Goal: Information Seeking & Learning: Learn about a topic

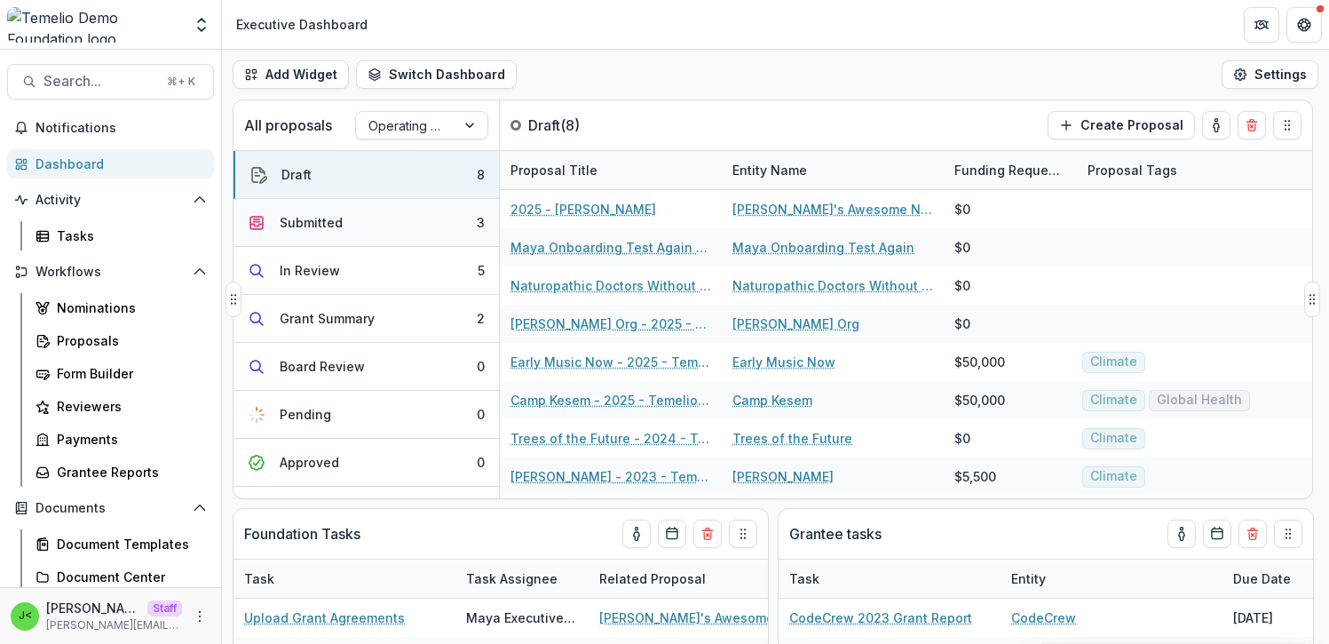
click at [351, 222] on button "Submitted 3" at bounding box center [367, 223] width 266 height 48
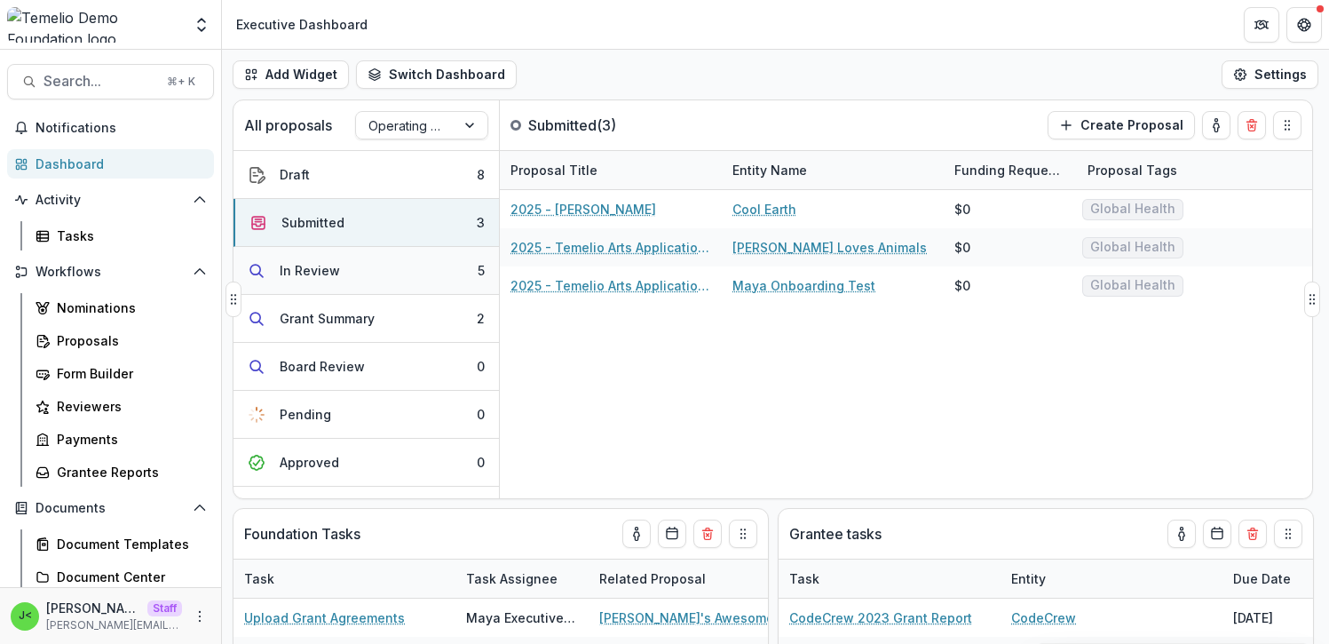
click at [351, 281] on button "In Review 5" at bounding box center [367, 271] width 266 height 48
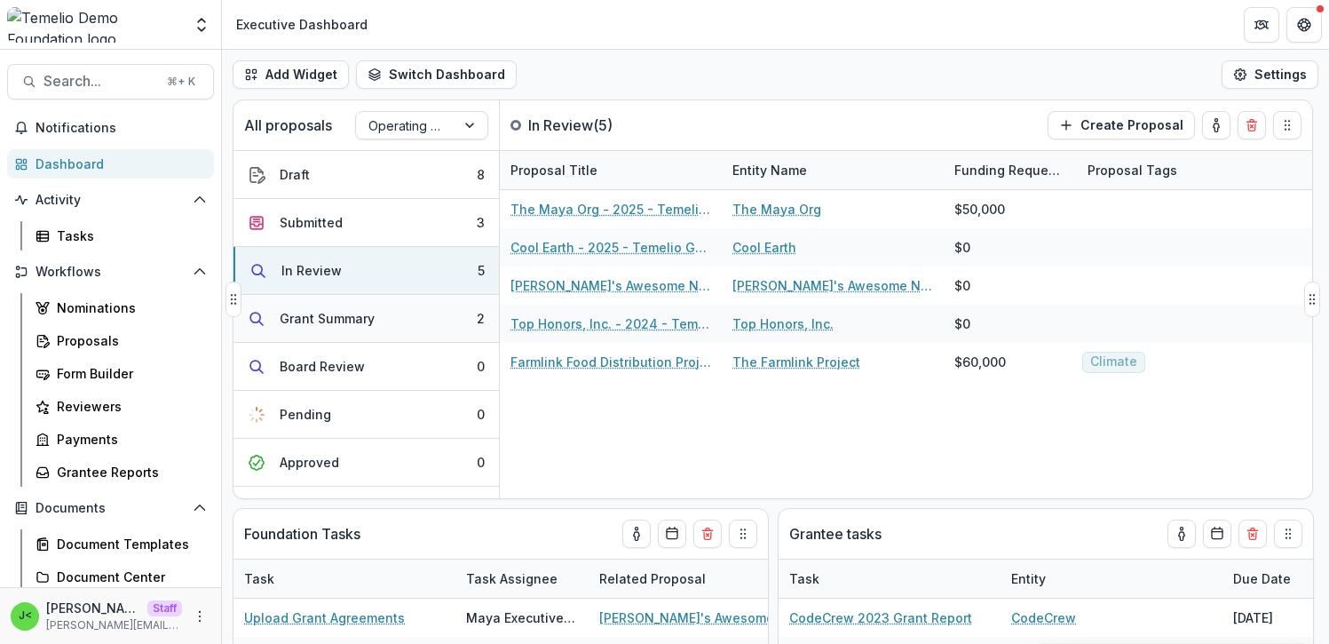
click at [352, 329] on button "Grant Summary 2" at bounding box center [367, 319] width 266 height 48
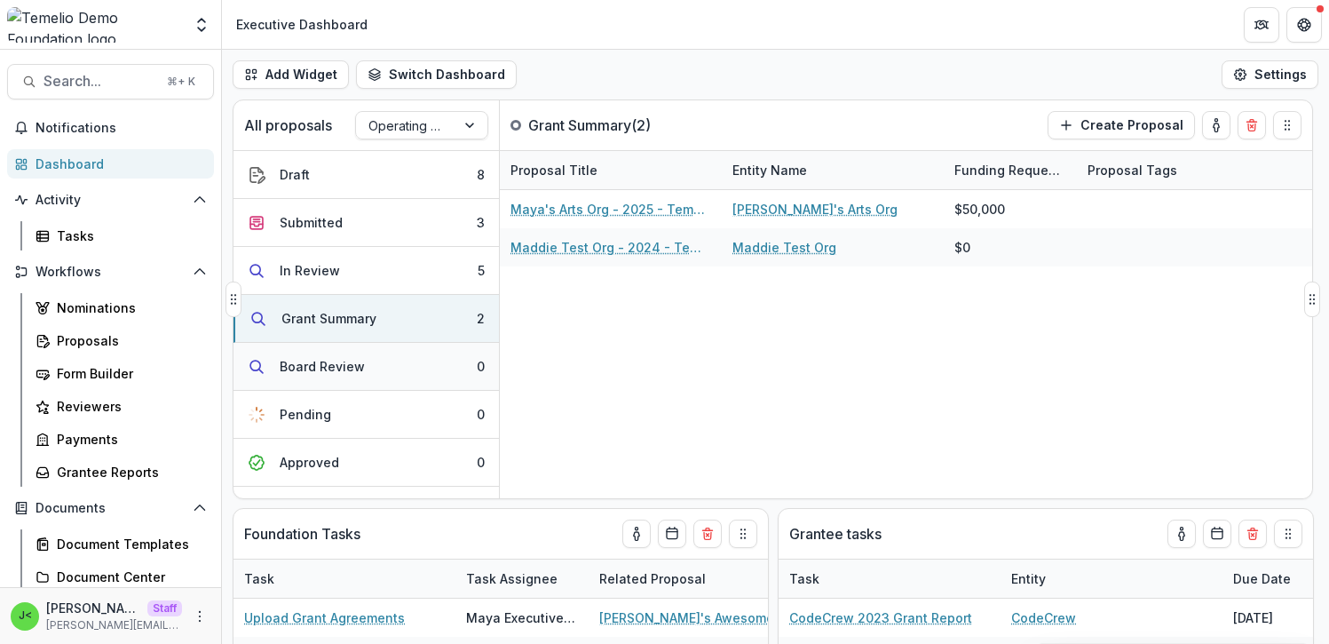
click at [345, 372] on div "Board Review" at bounding box center [322, 366] width 85 height 19
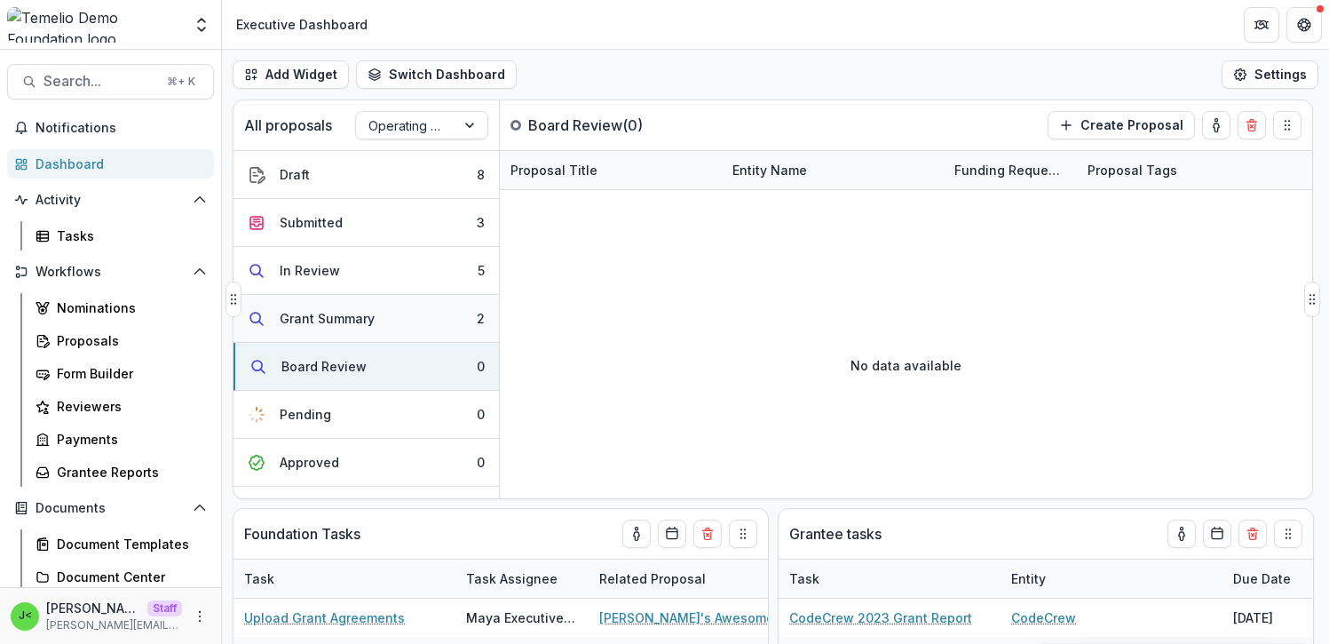
click at [347, 307] on button "Grant Summary 2" at bounding box center [367, 319] width 266 height 48
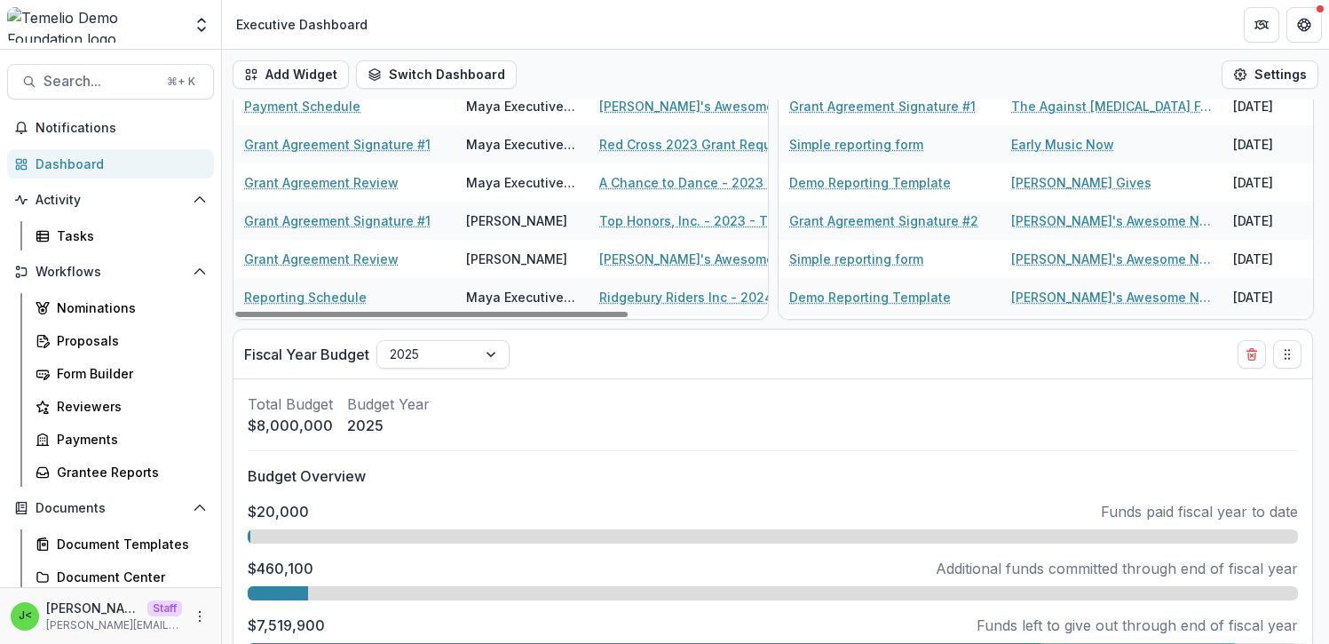
scroll to position [672, 0]
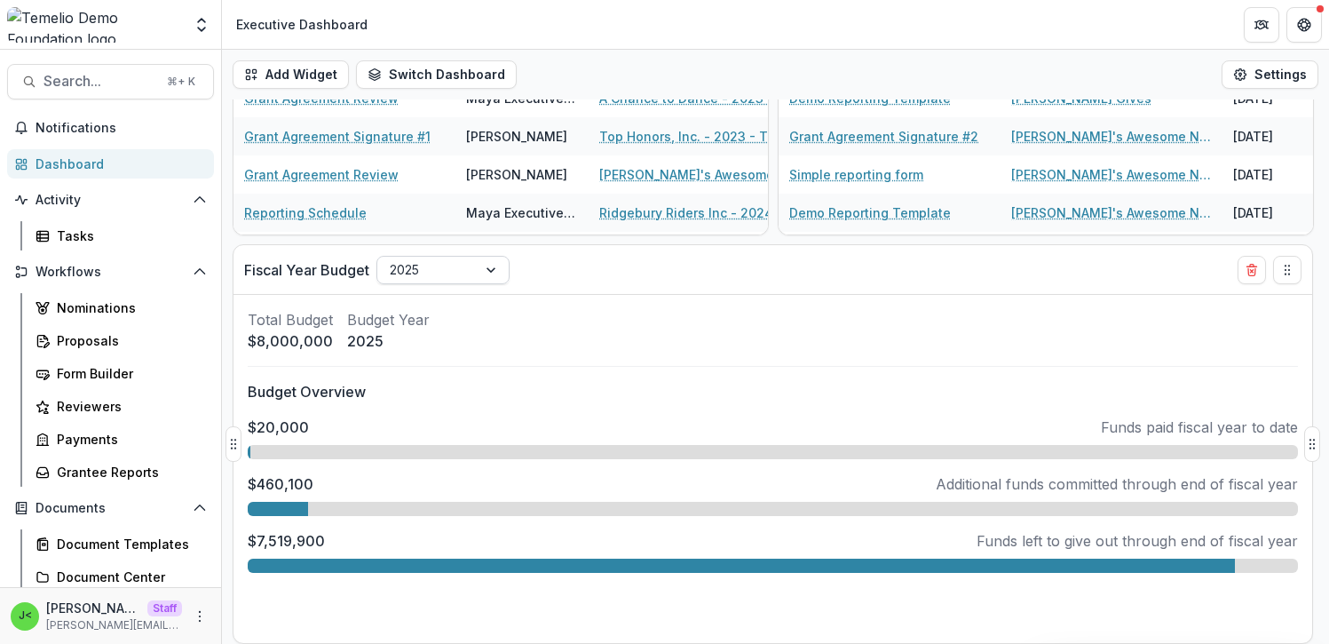
click at [475, 275] on div "2025" at bounding box center [426, 270] width 99 height 26
click at [475, 276] on div "2025" at bounding box center [426, 270] width 99 height 26
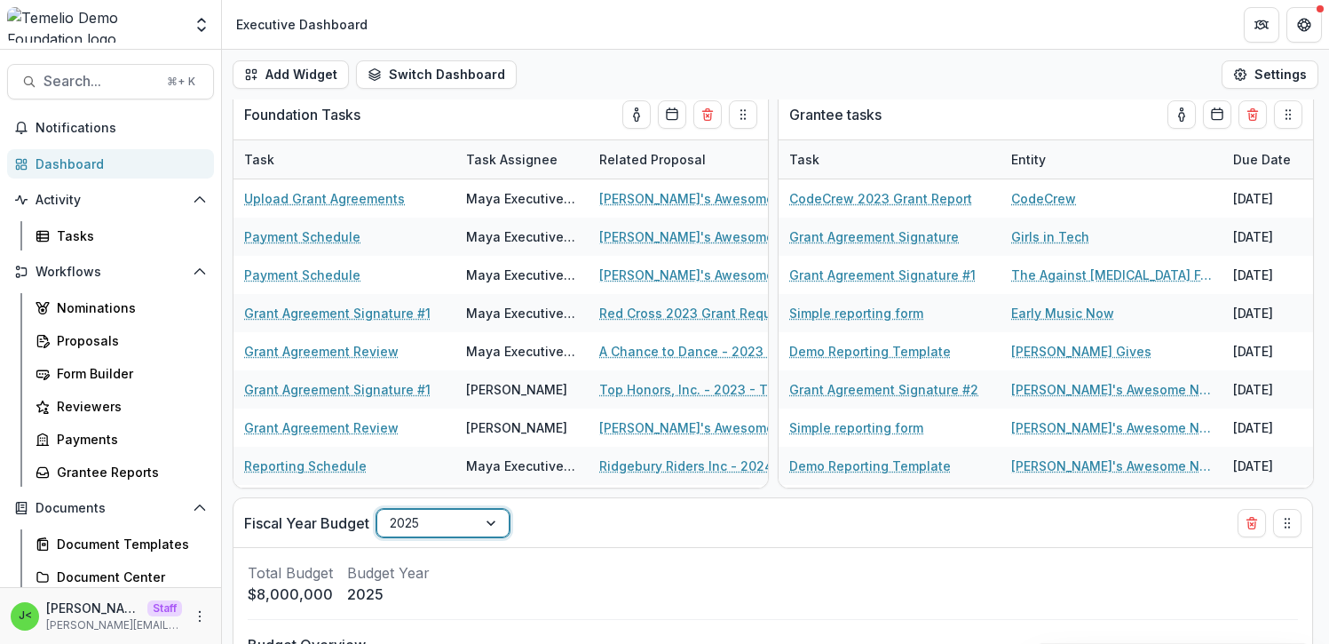
scroll to position [0, 0]
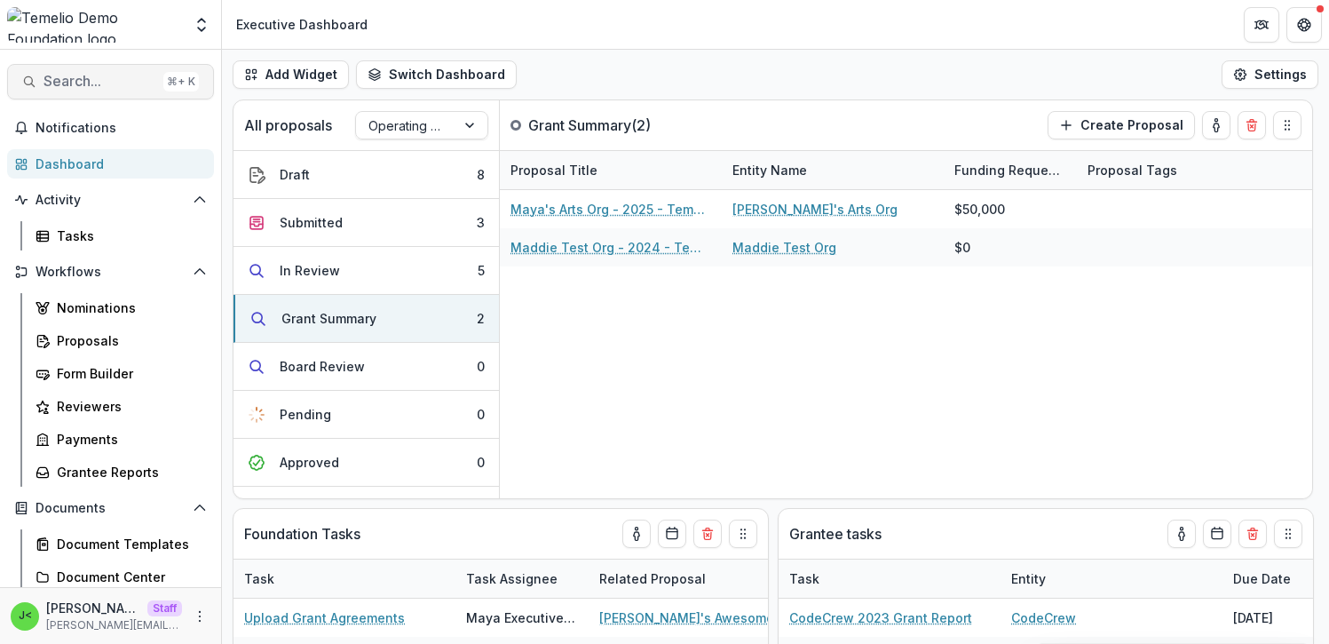
click at [73, 80] on span "Search..." at bounding box center [100, 81] width 113 height 17
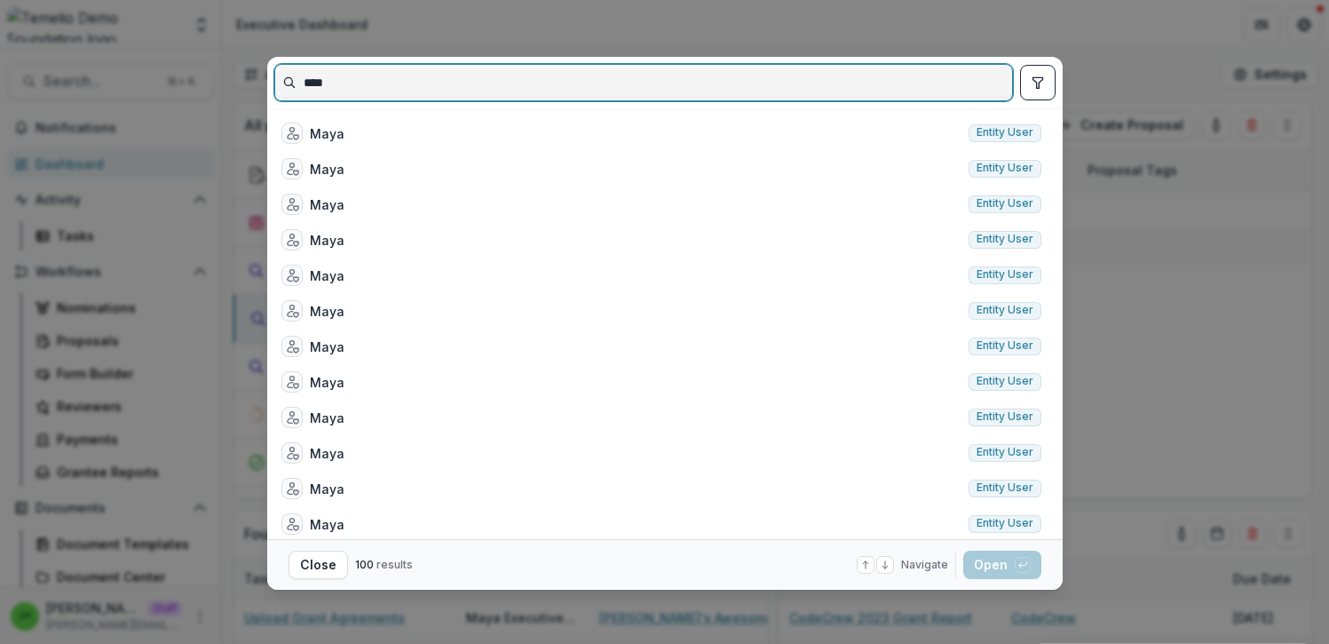
type input "****"
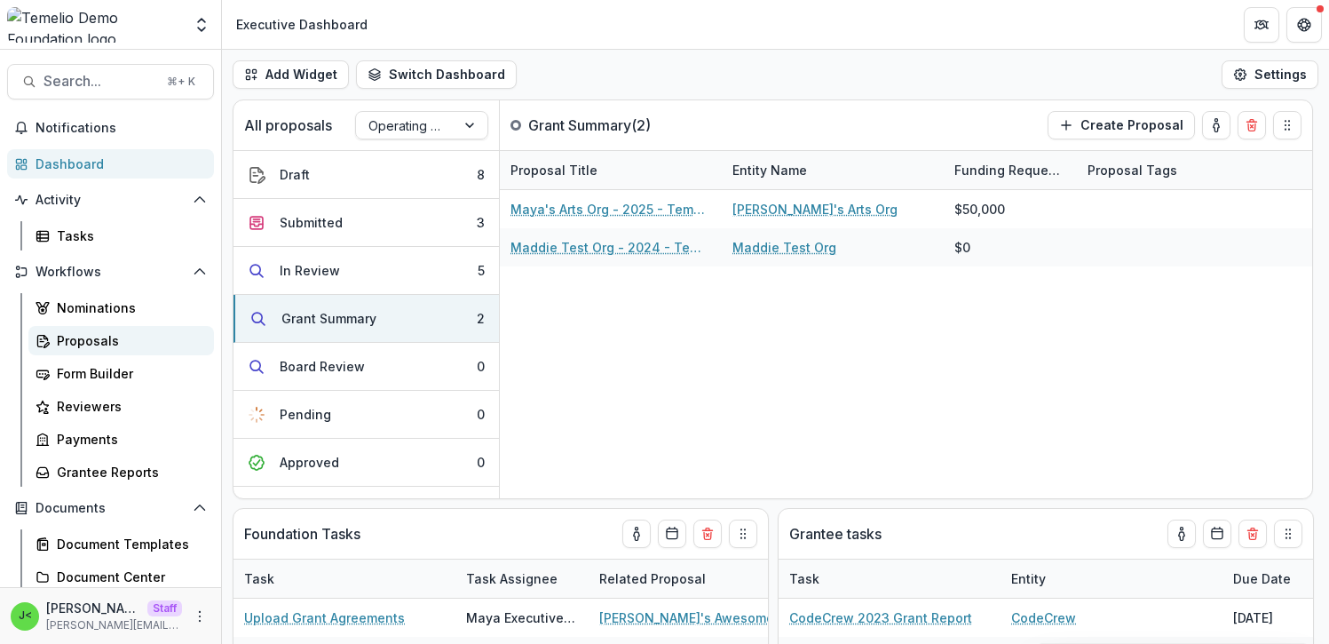
click at [125, 340] on div "Proposals" at bounding box center [128, 340] width 143 height 19
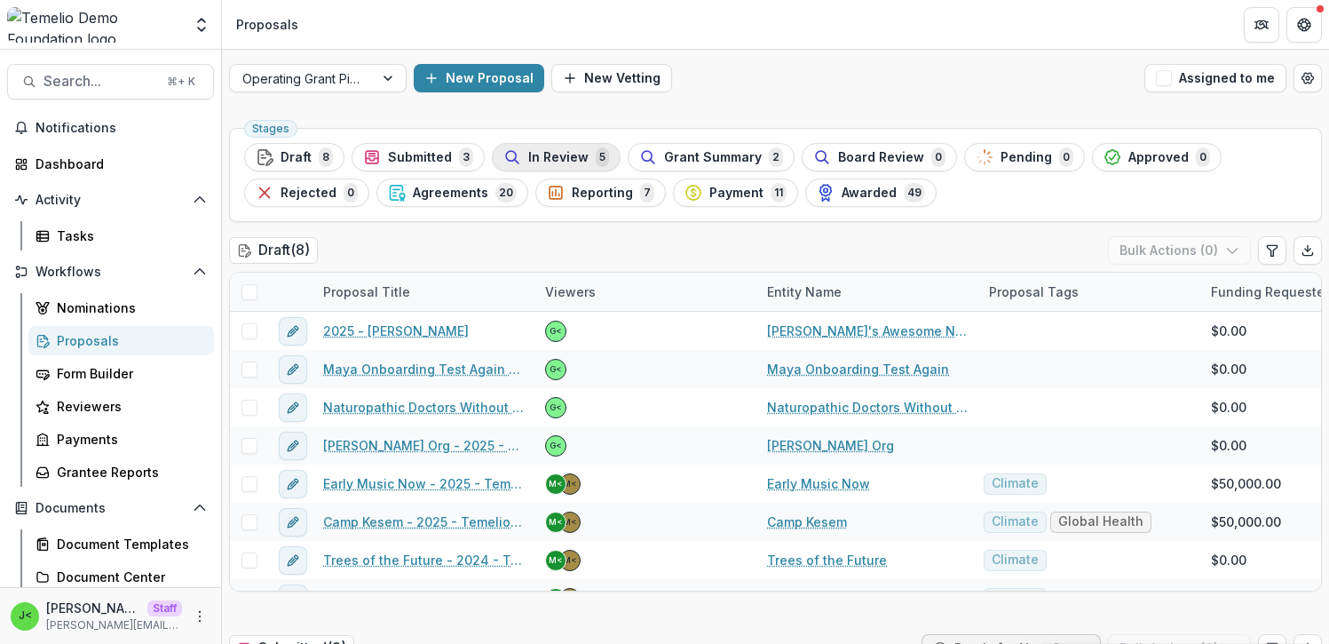
click at [542, 159] on span "In Review" at bounding box center [558, 157] width 60 height 15
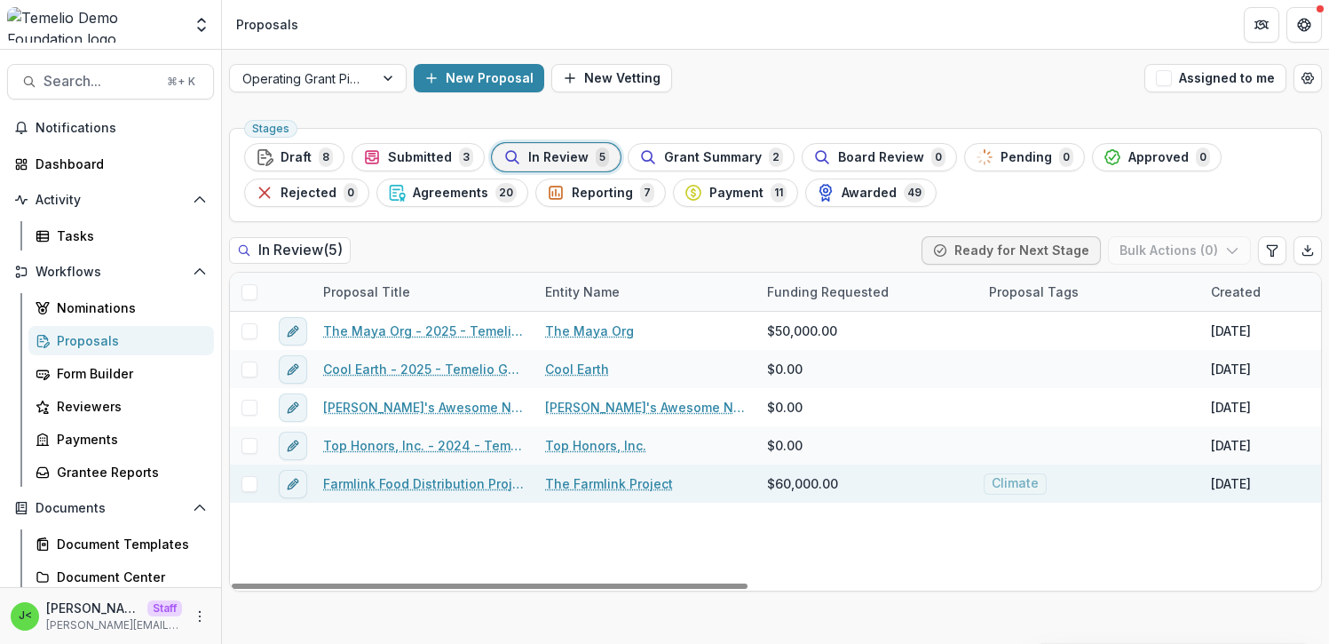
click at [397, 485] on link "Farmlink Food Distribution Project - updated" at bounding box center [423, 483] width 201 height 19
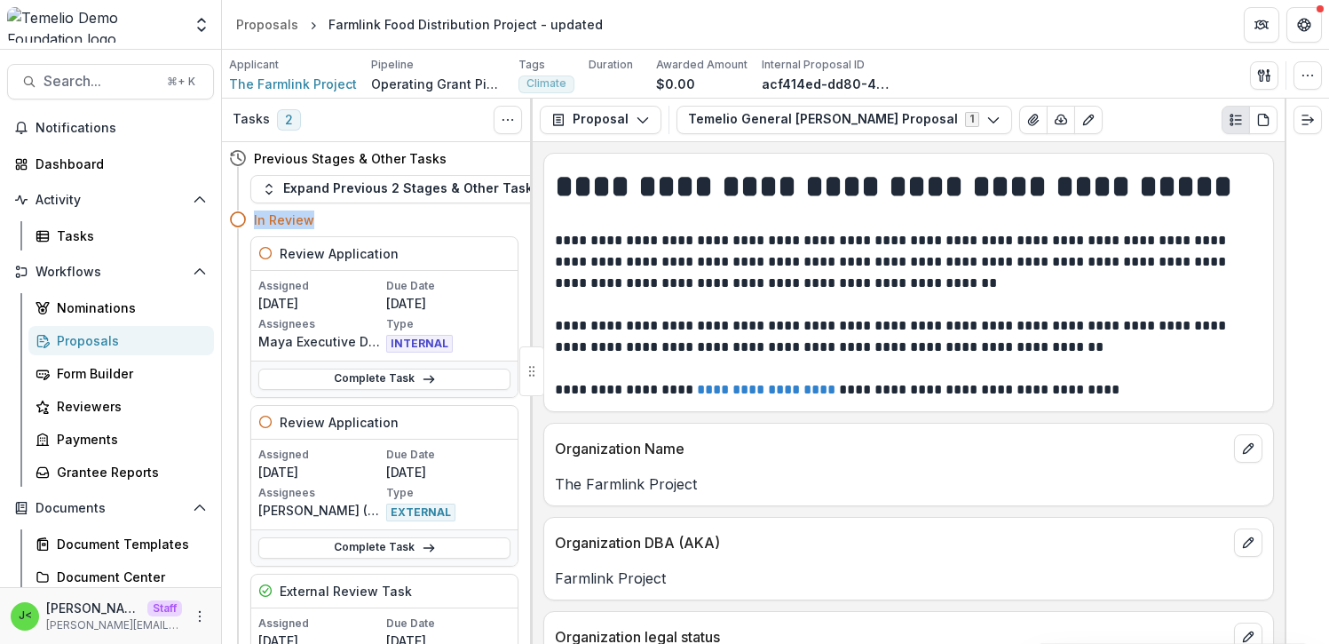
drag, startPoint x: 321, startPoint y: 224, endPoint x: 252, endPoint y: 218, distance: 68.7
click at [252, 218] on div "In Review" at bounding box center [373, 219] width 289 height 33
click at [348, 220] on div "In Review" at bounding box center [386, 219] width 265 height 19
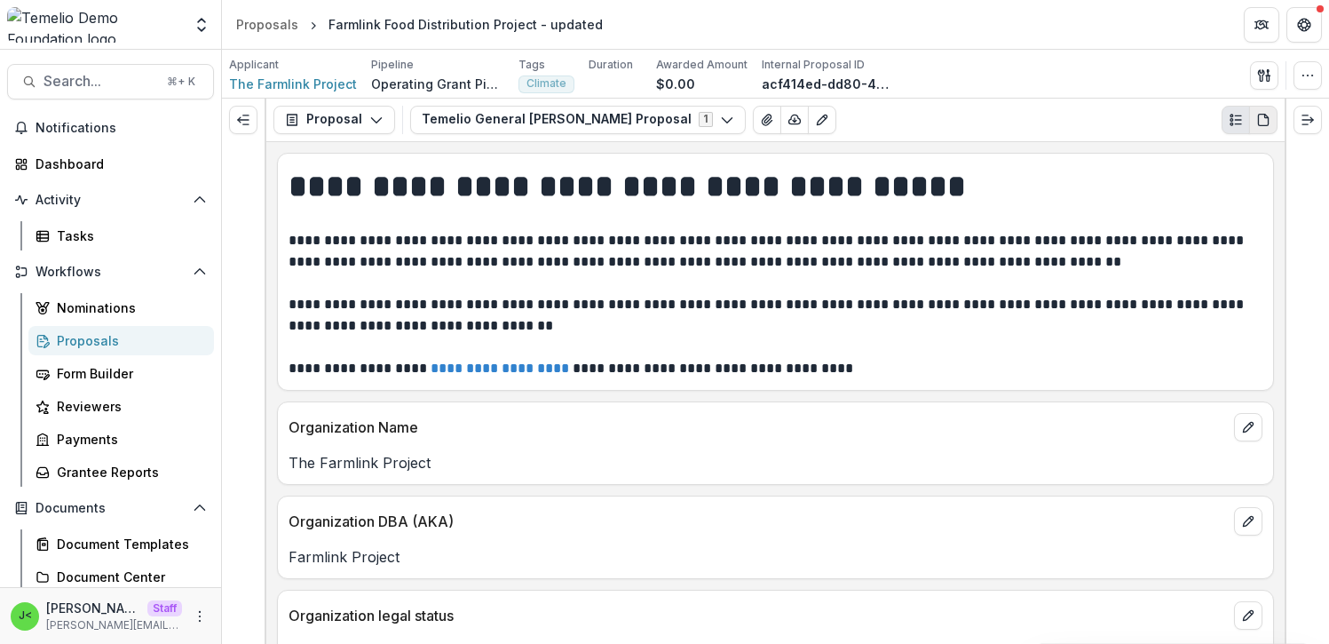
click at [1257, 126] on icon "PDF view" at bounding box center [1263, 120] width 14 height 14
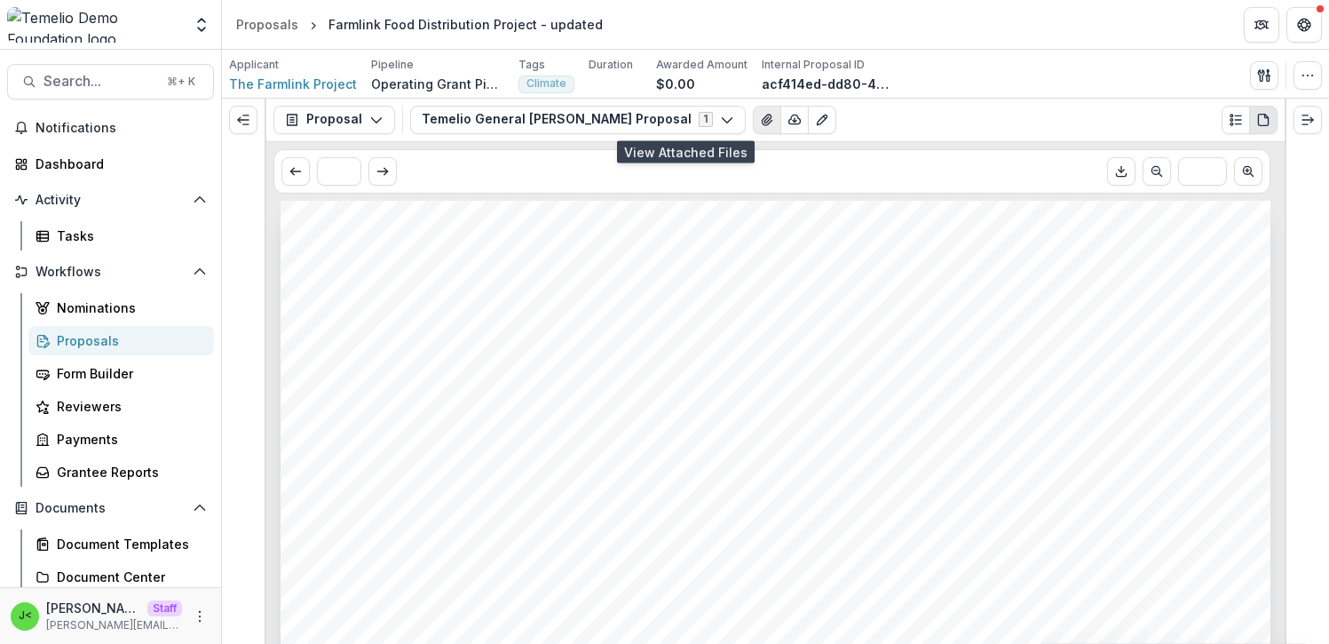
click at [762, 122] on icon "View Attached Files" at bounding box center [767, 120] width 10 height 11
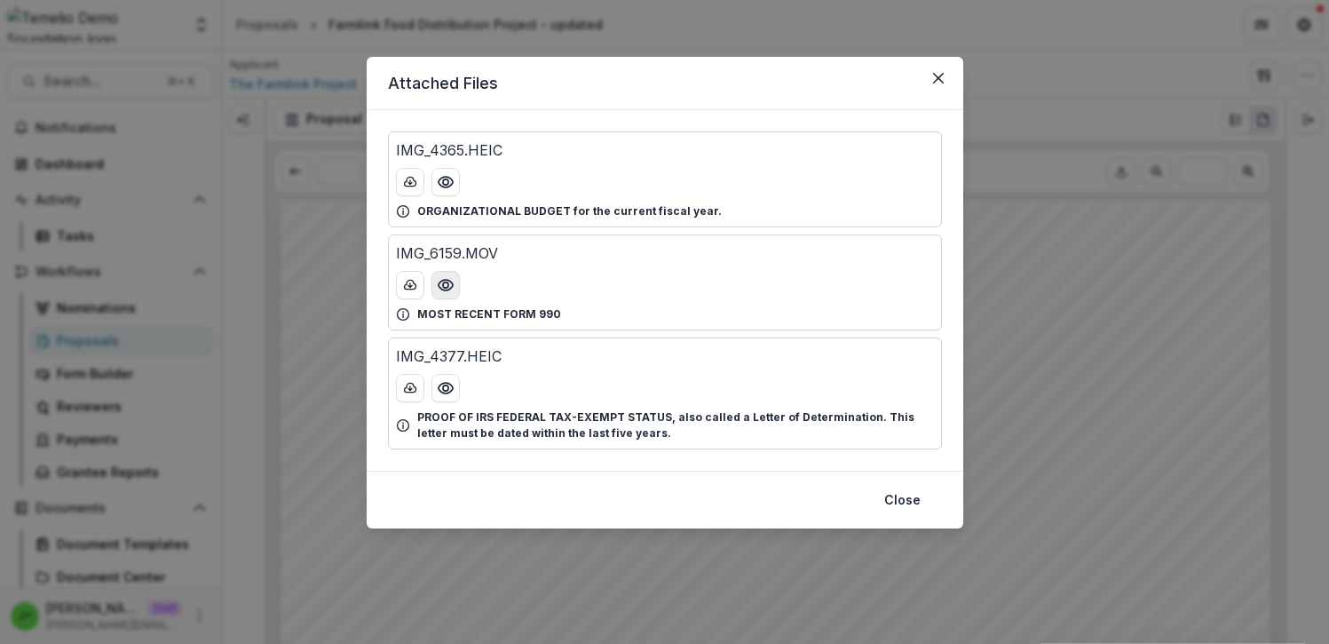
click at [451, 289] on icon "Preview IMG_6159.MOV" at bounding box center [446, 285] width 18 height 18
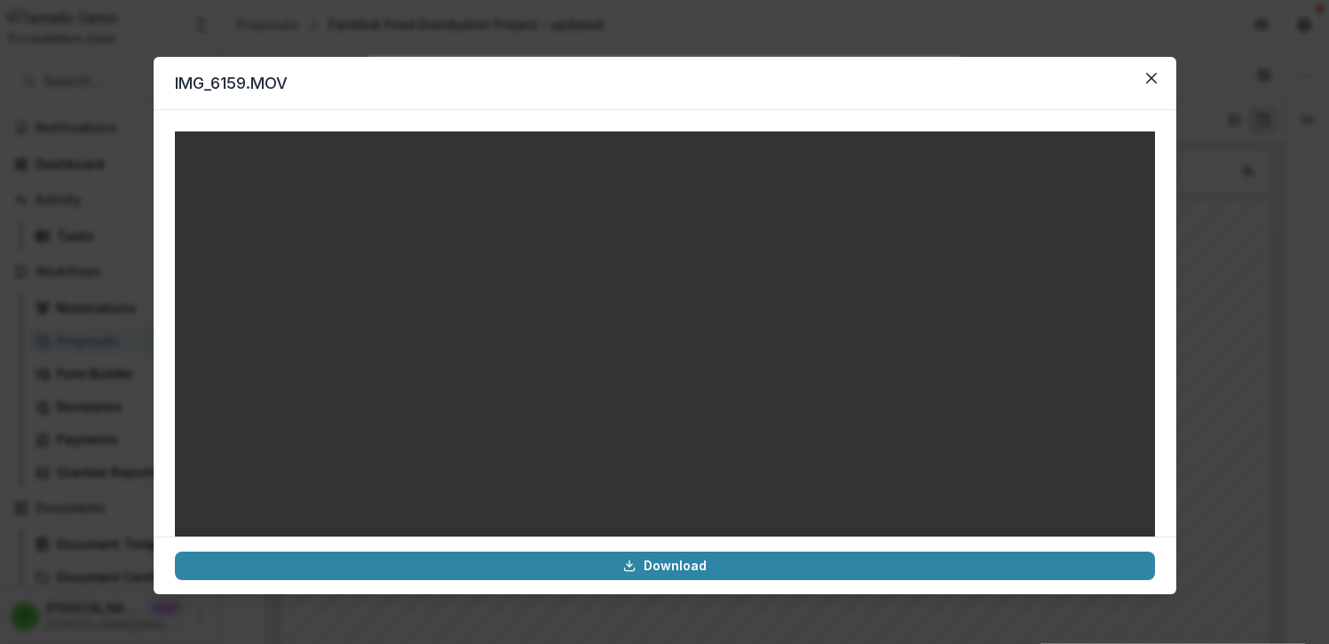
click at [660, 346] on video at bounding box center [665, 376] width 980 height 490
click at [683, 304] on video at bounding box center [665, 376] width 980 height 490
click at [1147, 82] on icon "Close" at bounding box center [1151, 78] width 11 height 11
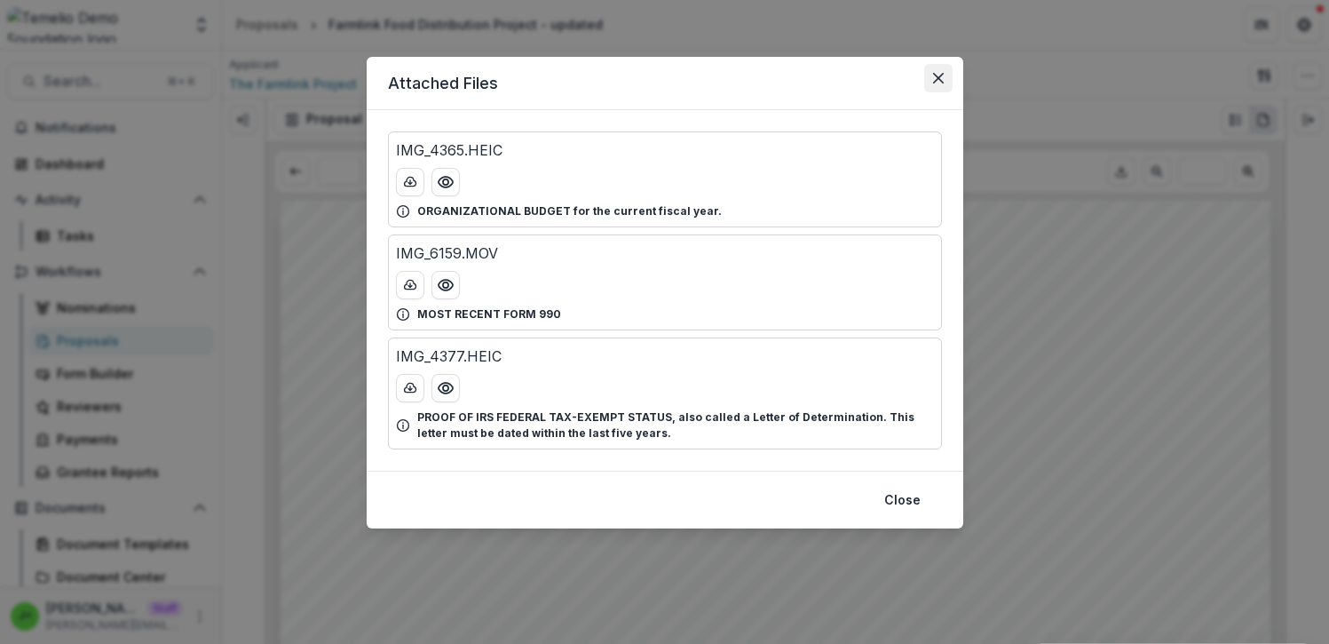
click at [944, 76] on button "Close" at bounding box center [938, 78] width 28 height 28
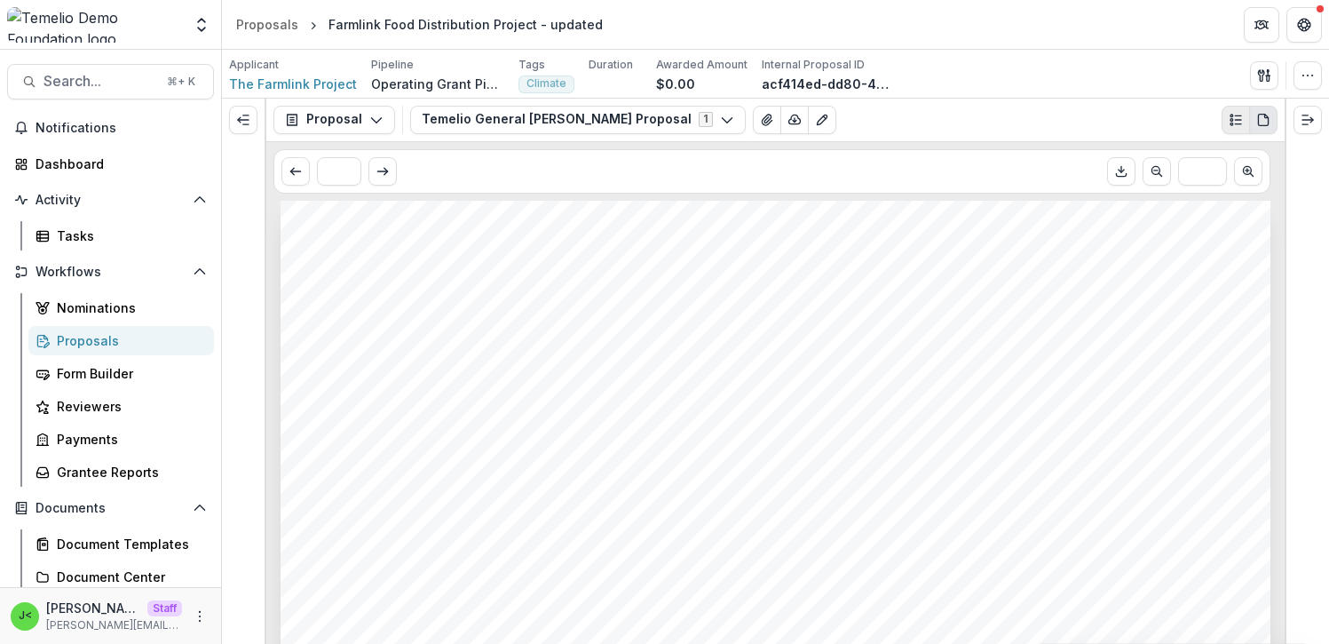
click at [1232, 123] on circle "Plaintext view" at bounding box center [1232, 124] width 3 height 3
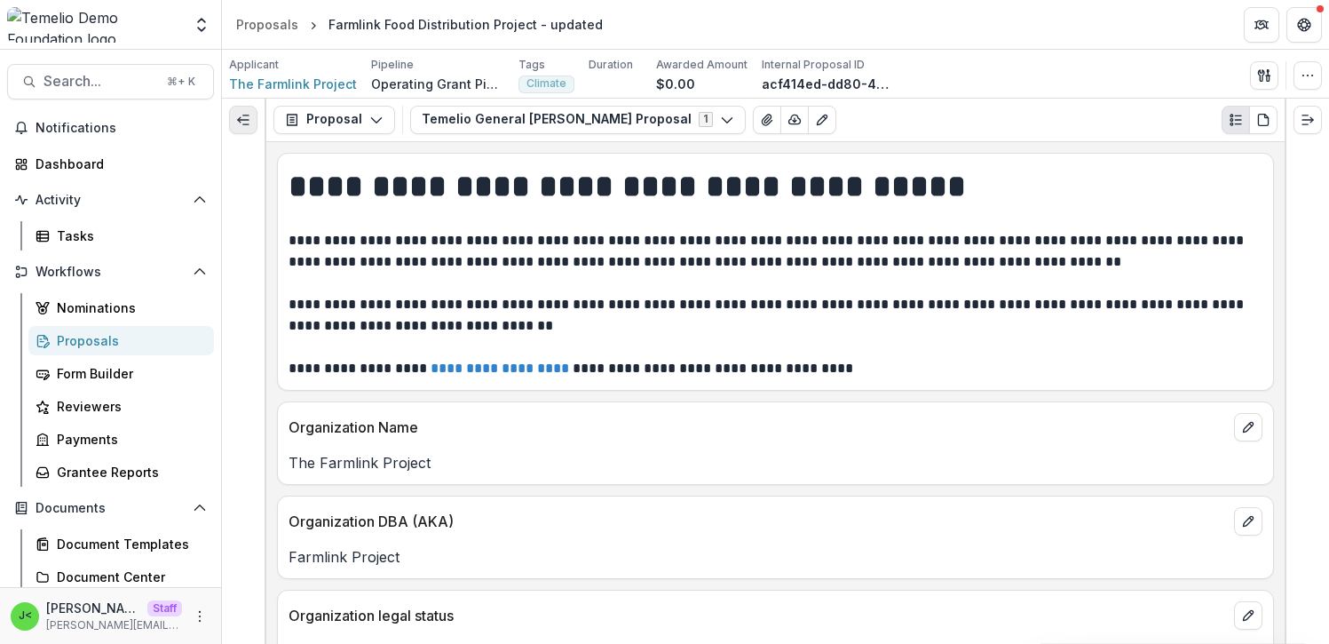
click at [248, 118] on icon "Expand left" at bounding box center [243, 120] width 14 height 14
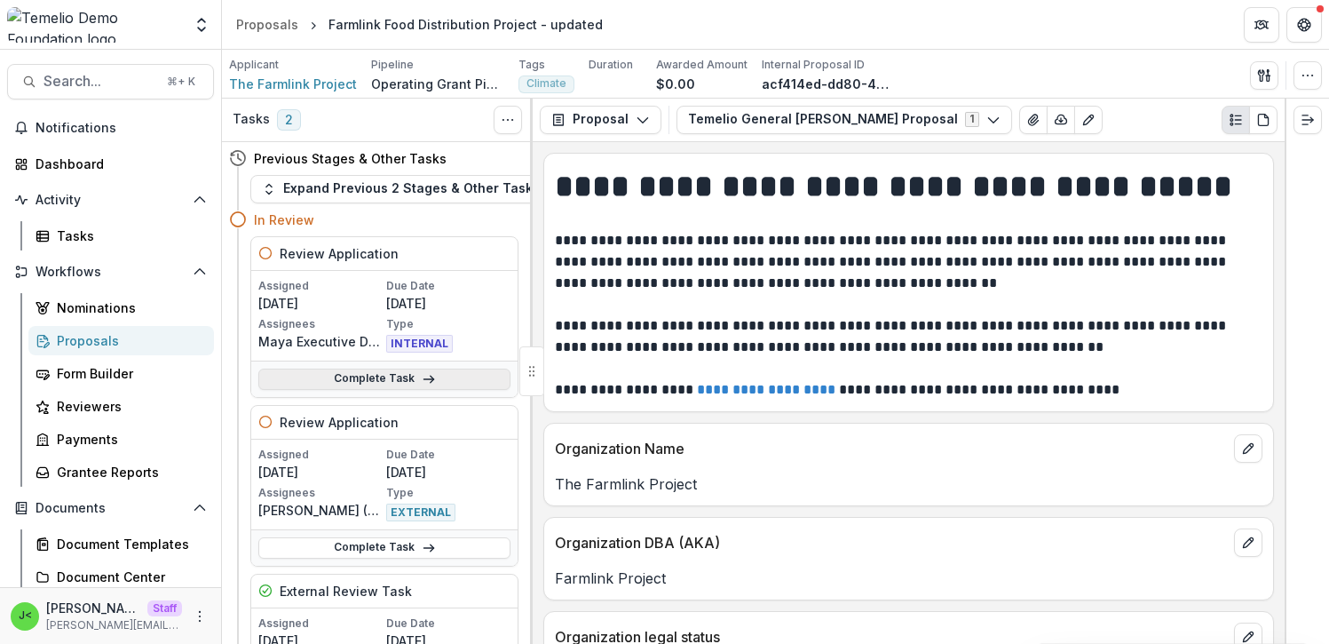
click at [373, 378] on link "Complete Task" at bounding box center [384, 379] width 252 height 21
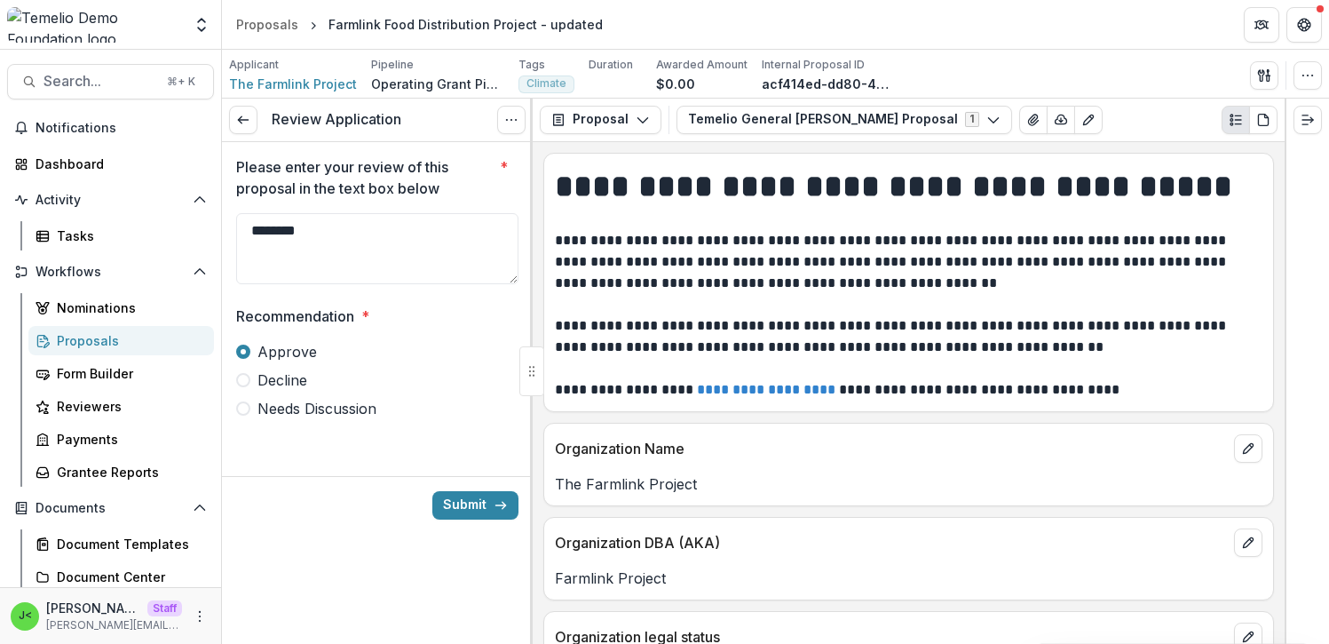
drag, startPoint x: 316, startPoint y: 236, endPoint x: 219, endPoint y: 231, distance: 96.9
click at [216, 230] on main "Search... ⌘ + K Notifications Dashboard Activity Tasks Workflows Nominations Pr…" at bounding box center [664, 347] width 1329 height 594
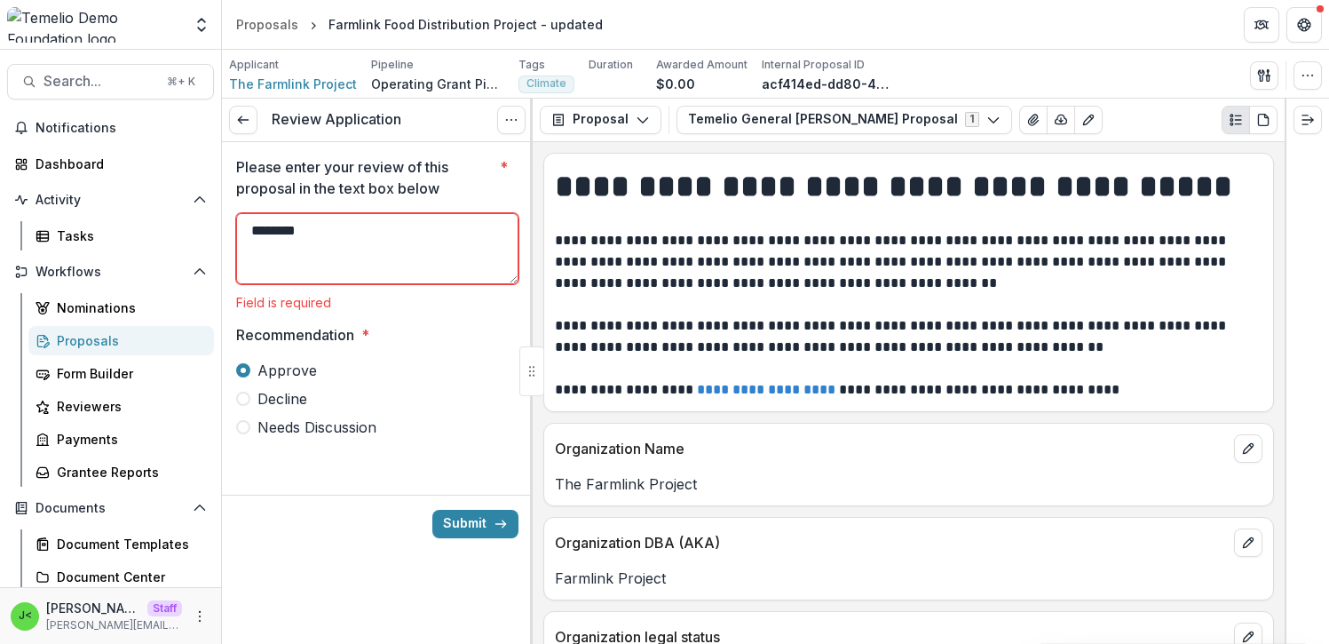
type textarea "********"
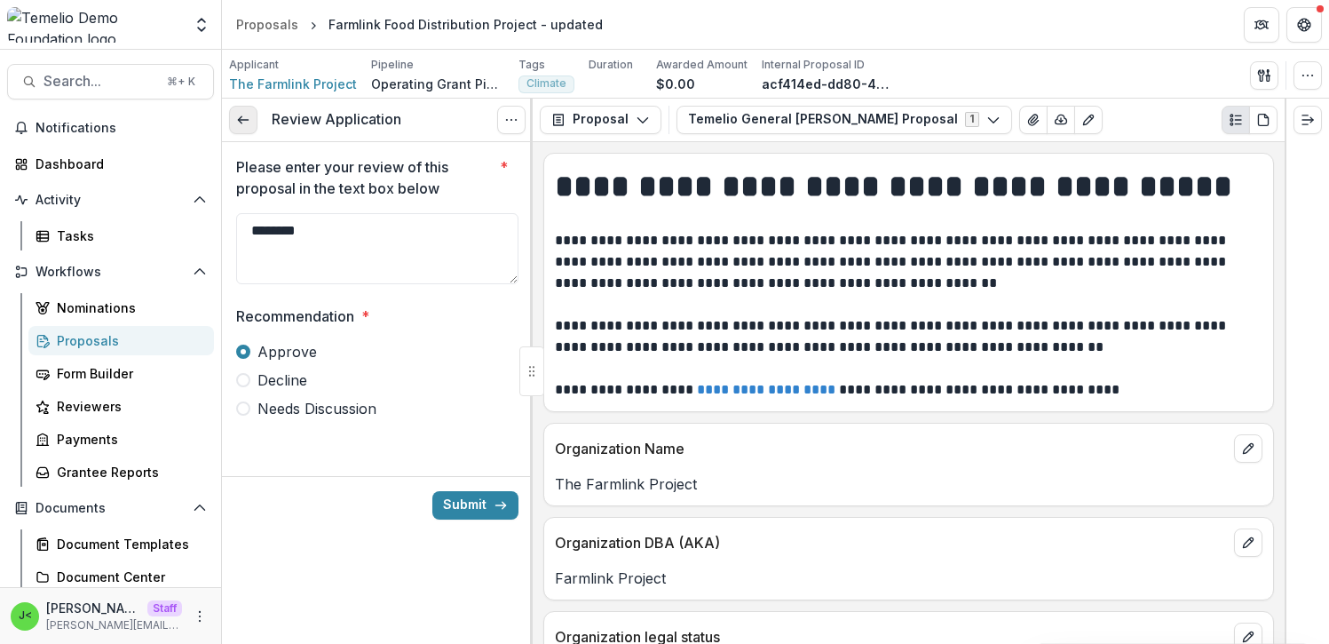
click at [236, 123] on icon at bounding box center [243, 120] width 14 height 14
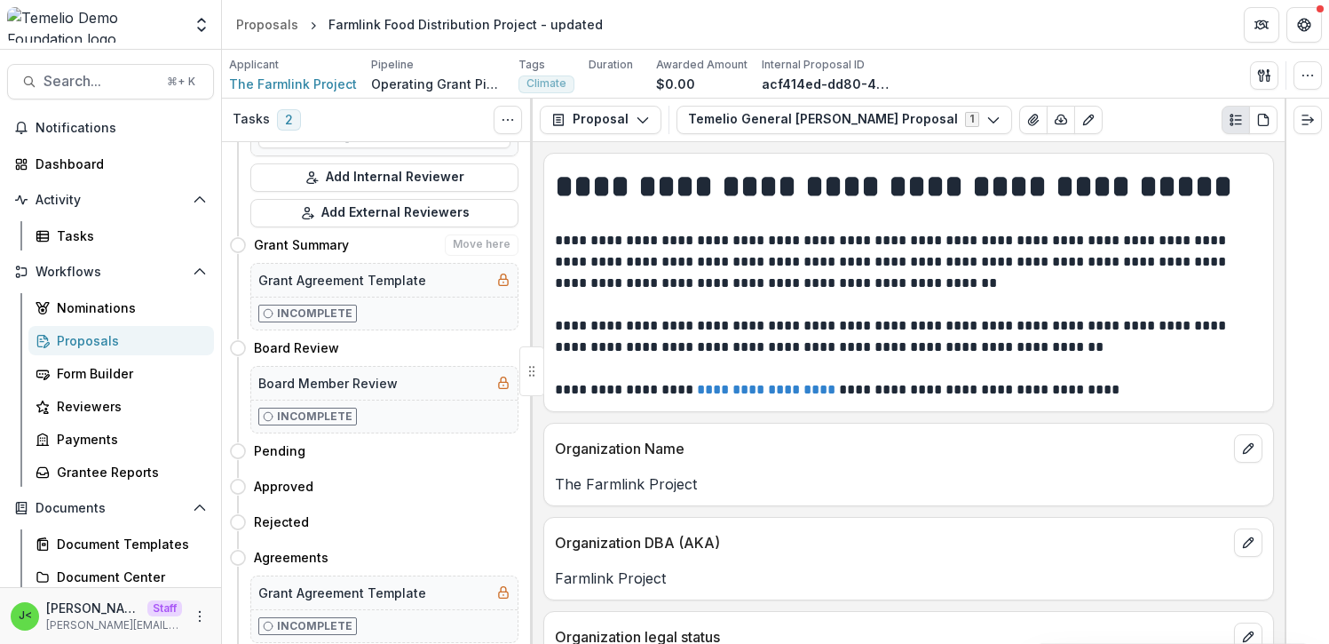
scroll to position [1275, 0]
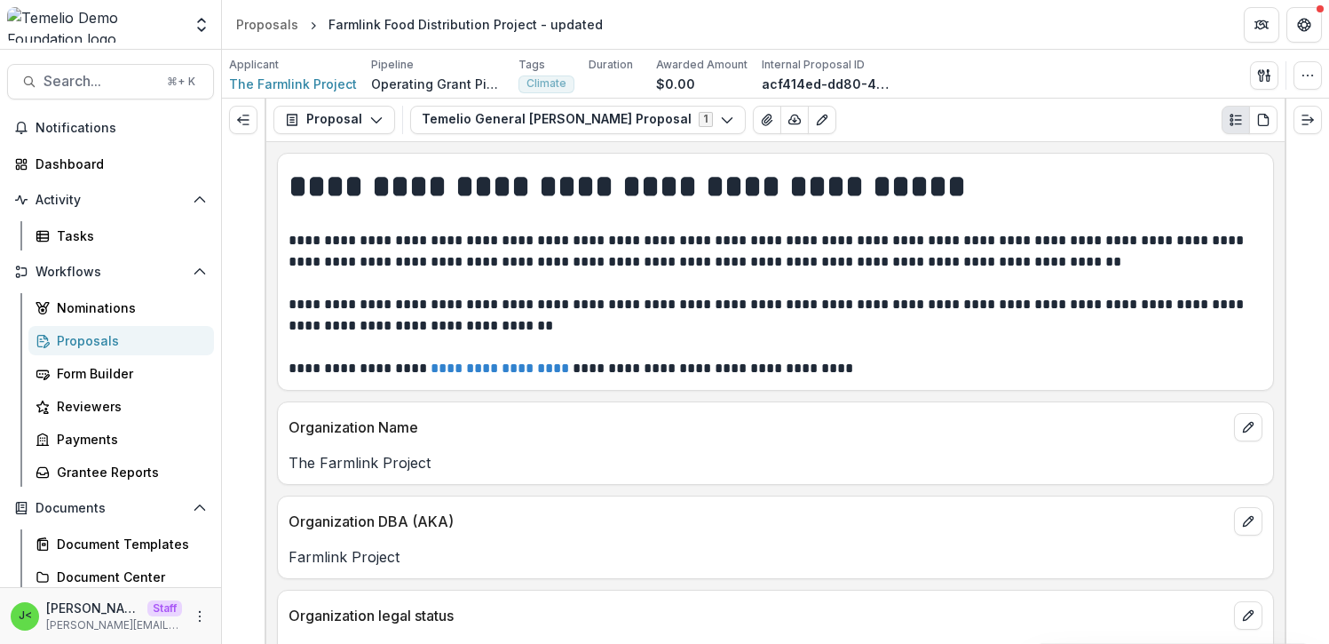
drag, startPoint x: 534, startPoint y: 371, endPoint x: 870, endPoint y: 7, distance: 495.8
click at [1306, 120] on icon "Expand right" at bounding box center [1308, 120] width 14 height 14
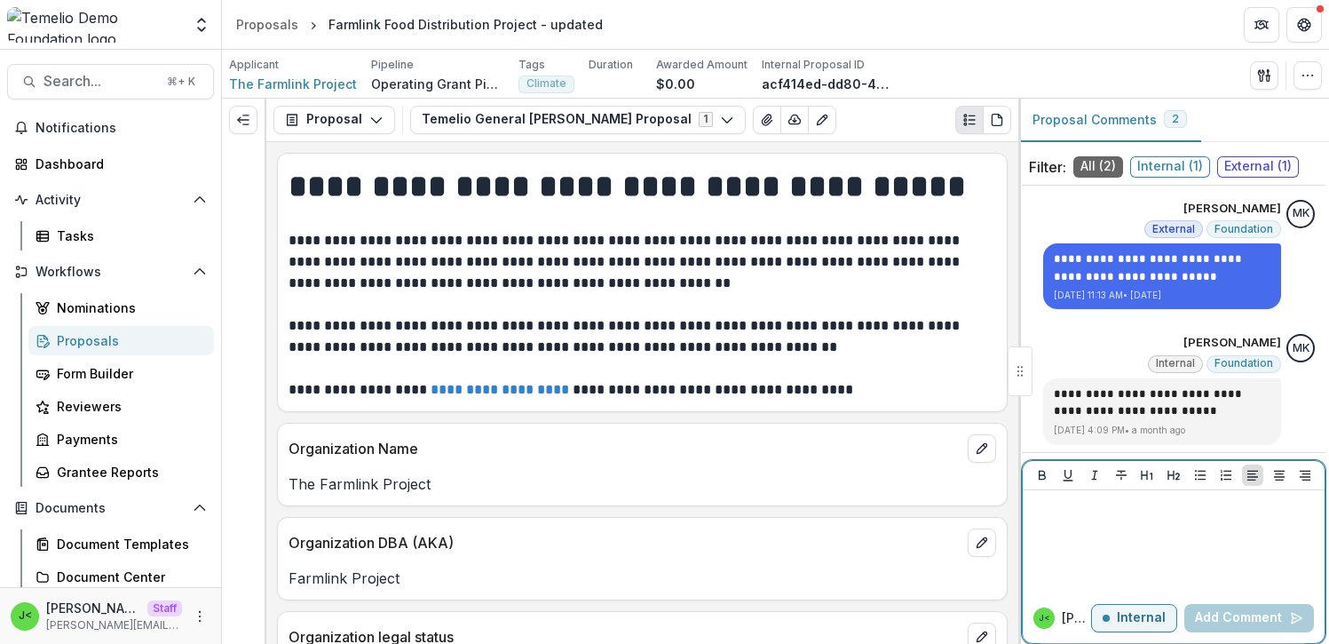
click at [1083, 539] on div at bounding box center [1174, 541] width 288 height 89
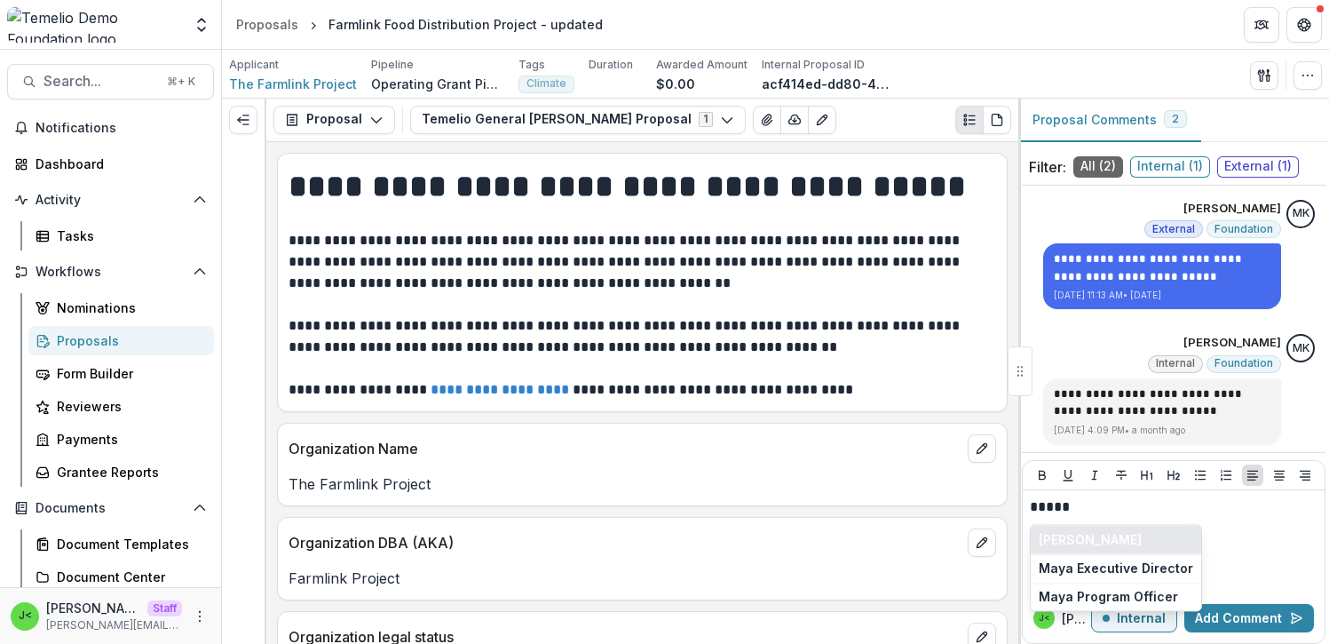
click at [1100, 543] on button "[PERSON_NAME]" at bounding box center [1116, 540] width 170 height 28
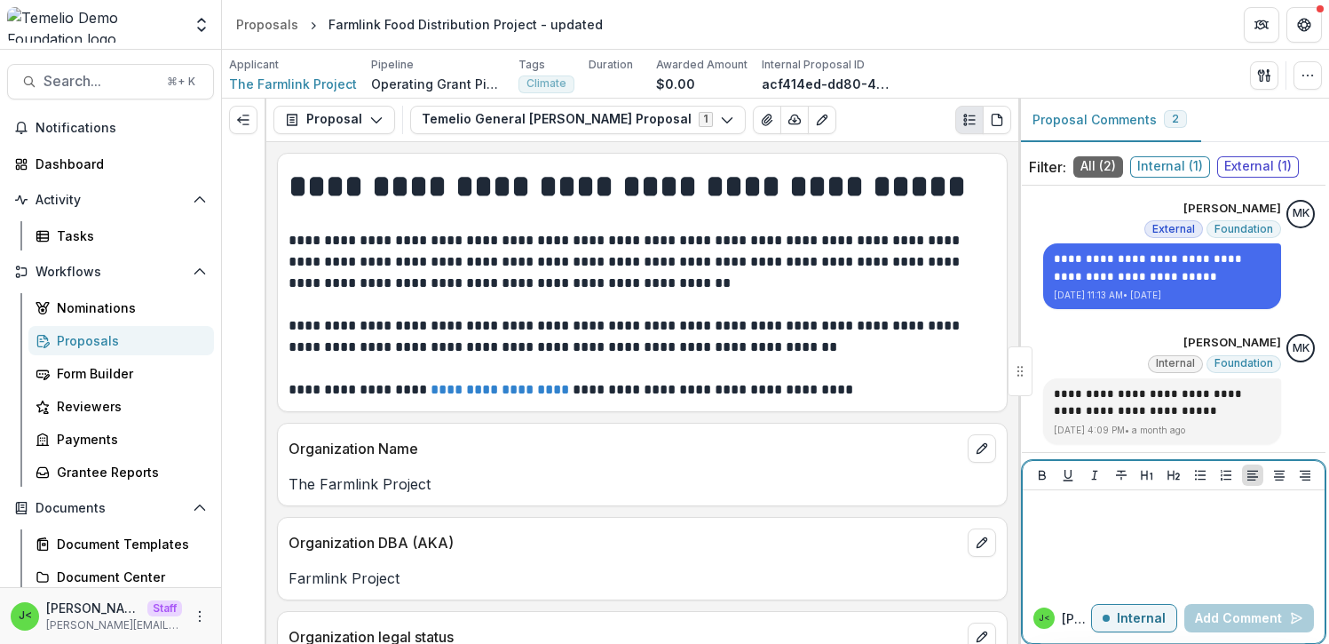
click at [1125, 623] on p "Internal" at bounding box center [1141, 618] width 49 height 15
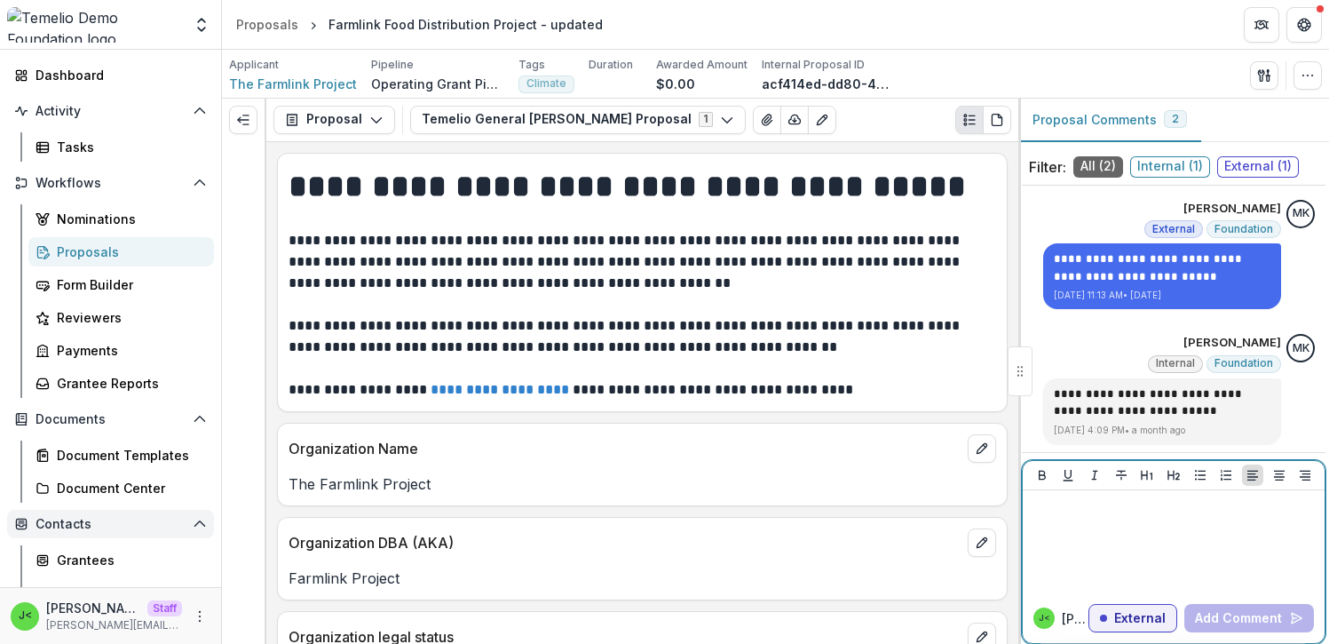
scroll to position [159, 0]
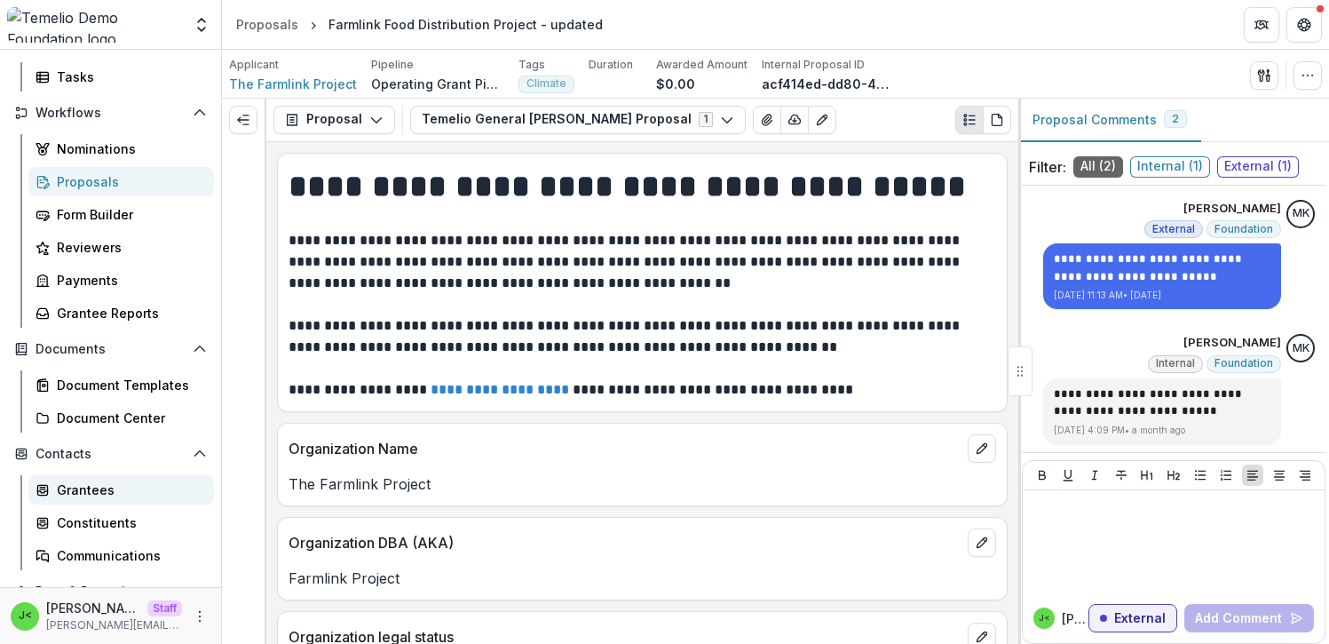
click at [99, 487] on div "Grantees" at bounding box center [128, 489] width 143 height 19
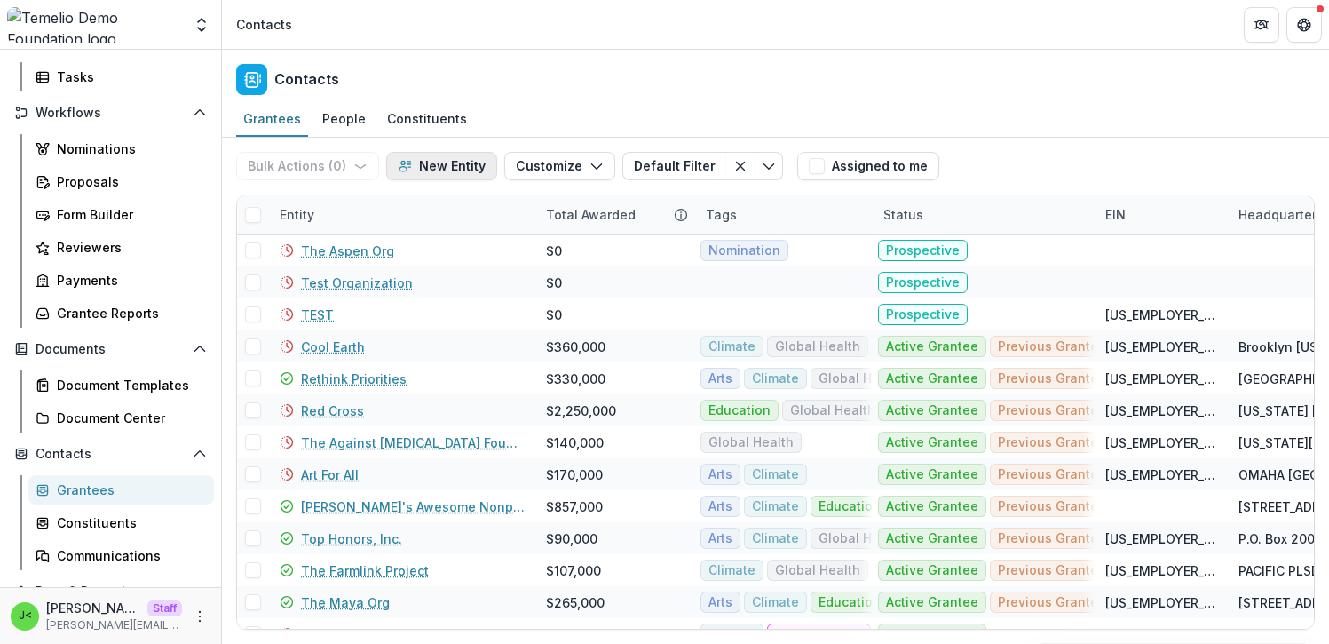
click at [448, 170] on button "New Entity" at bounding box center [441, 166] width 111 height 28
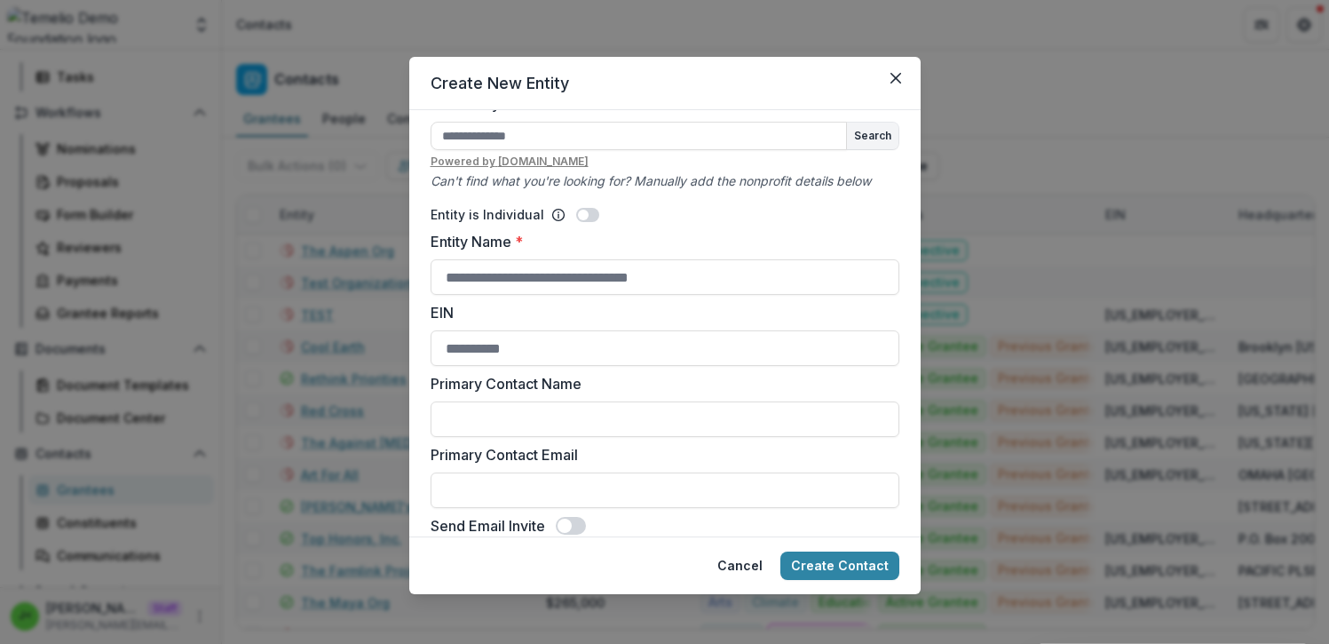
scroll to position [59, 0]
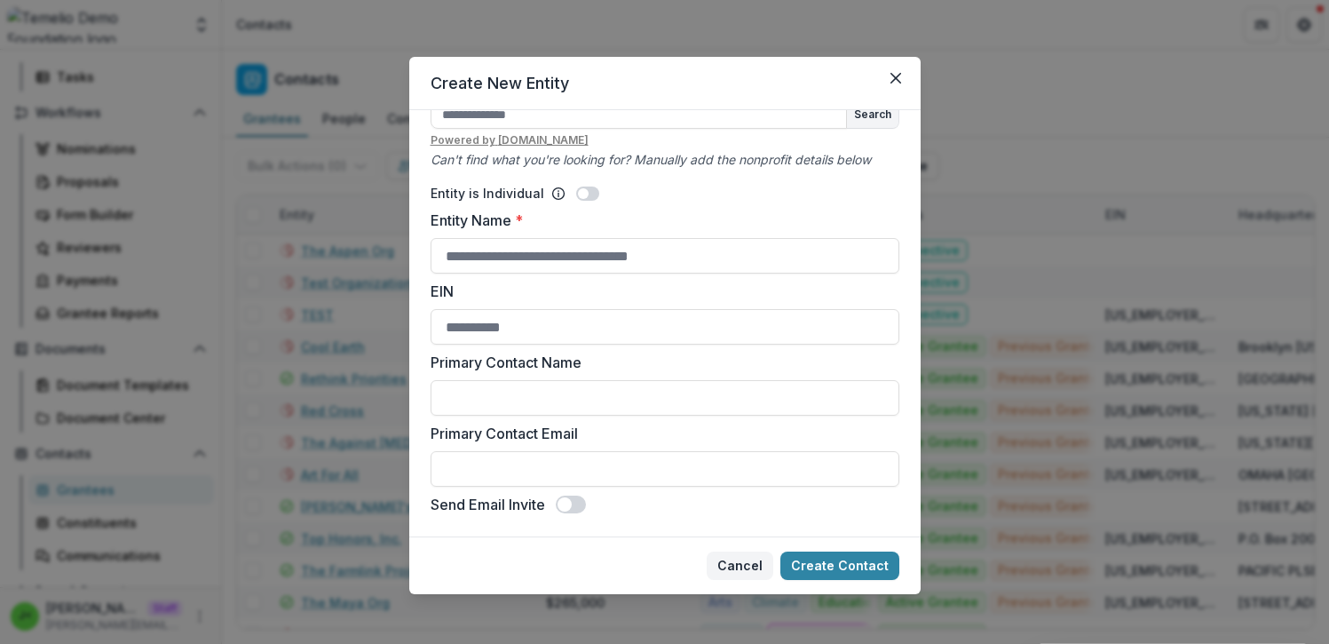
click at [733, 573] on button "Cancel" at bounding box center [740, 565] width 67 height 28
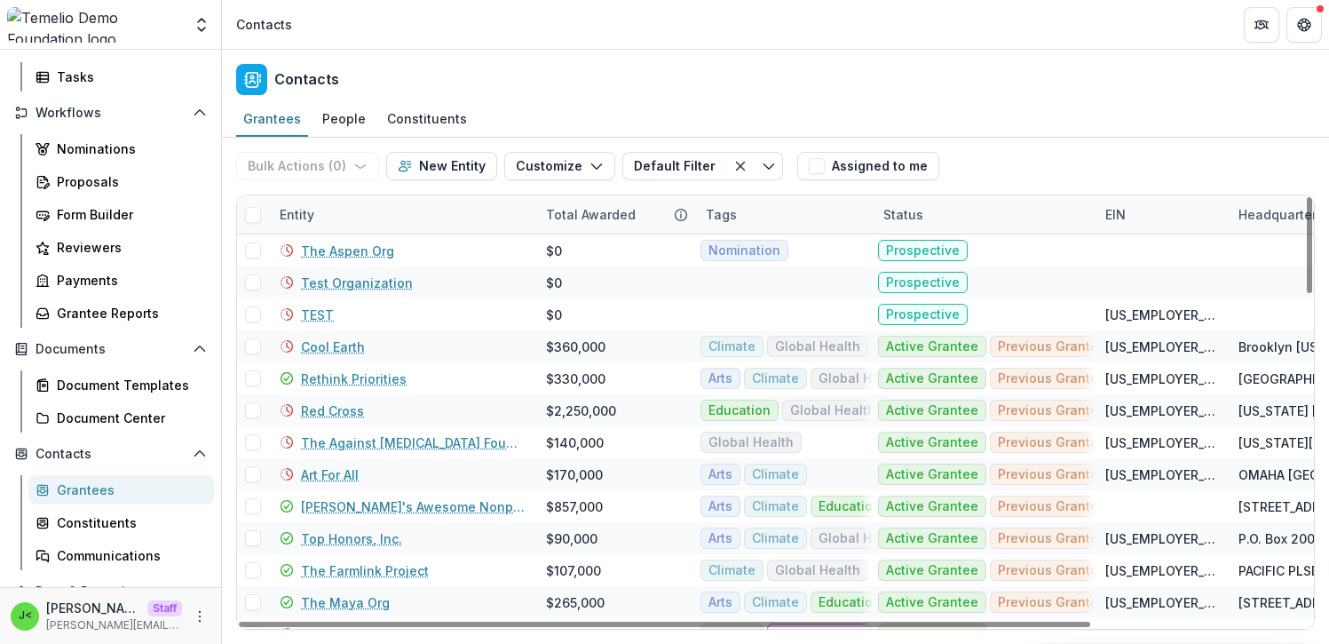
click at [747, 217] on div "Tags" at bounding box center [784, 214] width 178 height 38
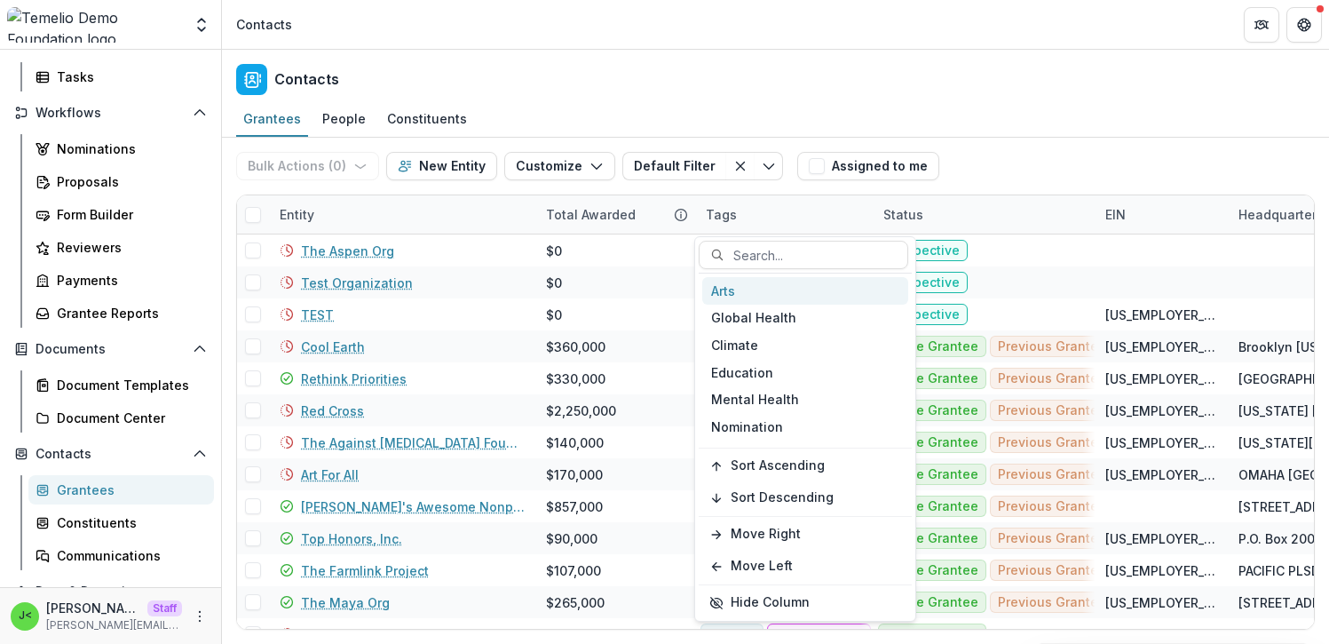
click at [764, 291] on div "Arts" at bounding box center [805, 291] width 206 height 28
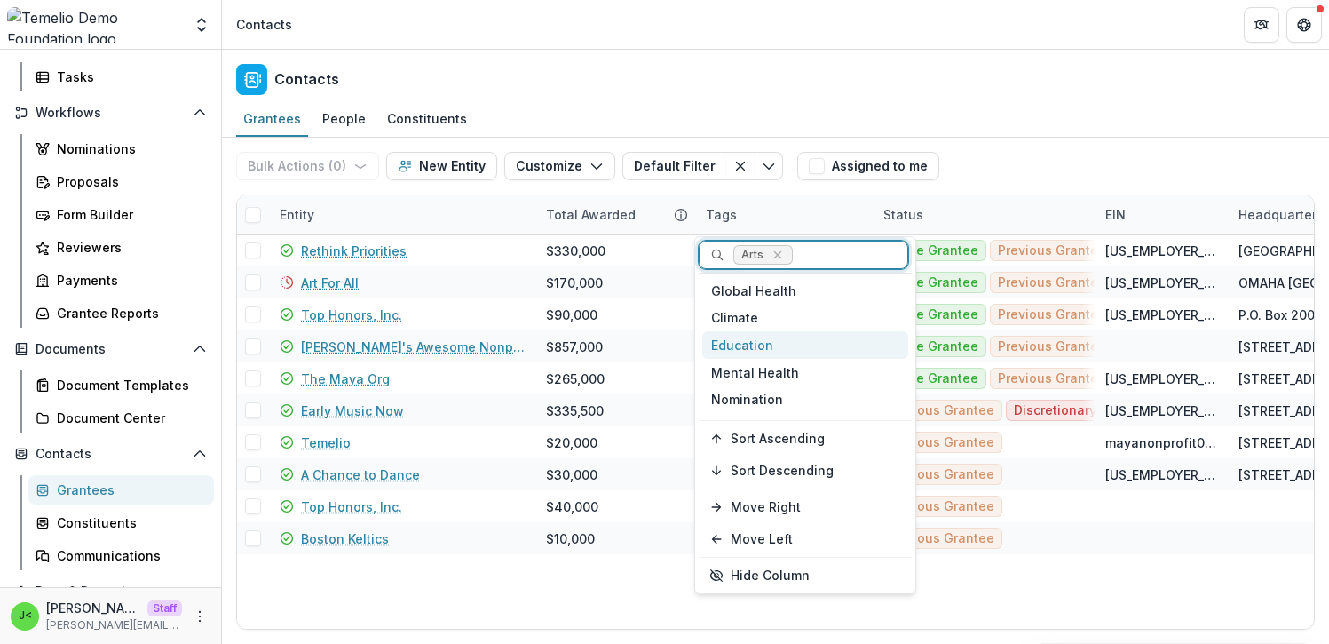
click at [759, 345] on div "Education" at bounding box center [805, 345] width 206 height 28
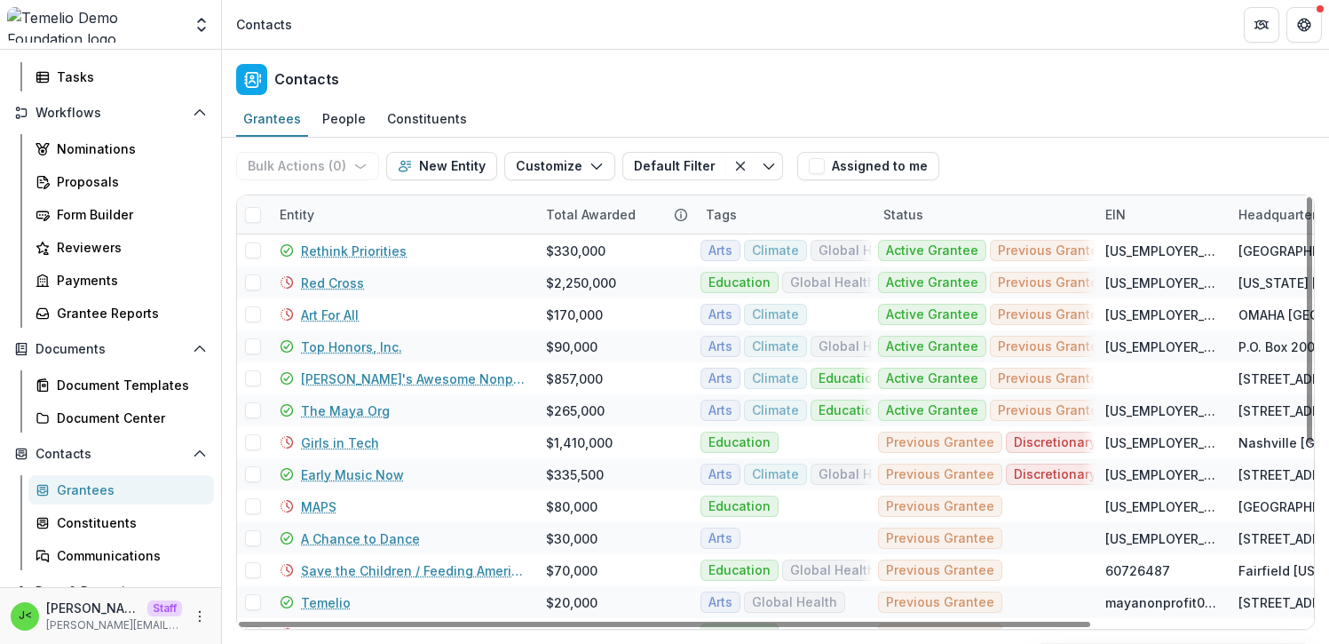
click at [1052, 160] on div "Bulk Actions ( 0 ) Send Email Create Proposals Create Tasks New Entity Customiz…" at bounding box center [775, 166] width 1079 height 57
click at [955, 215] on div "Status" at bounding box center [984, 214] width 222 height 38
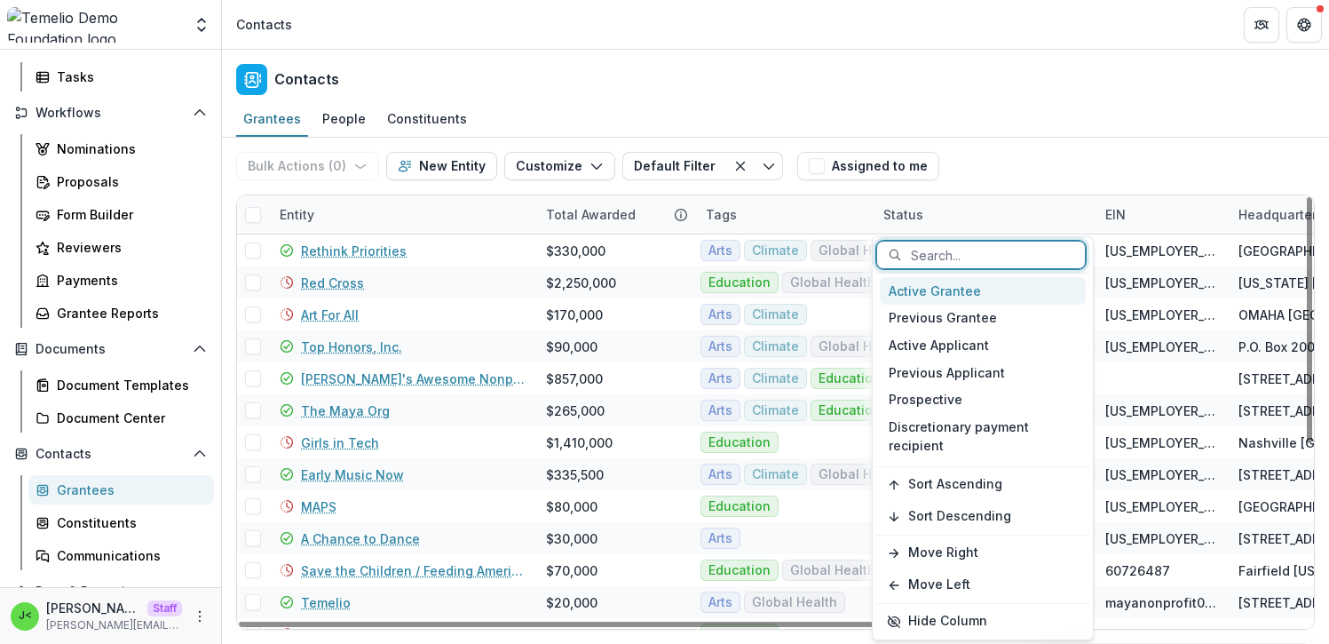
click at [955, 292] on div "Active Grantee" at bounding box center [983, 291] width 206 height 28
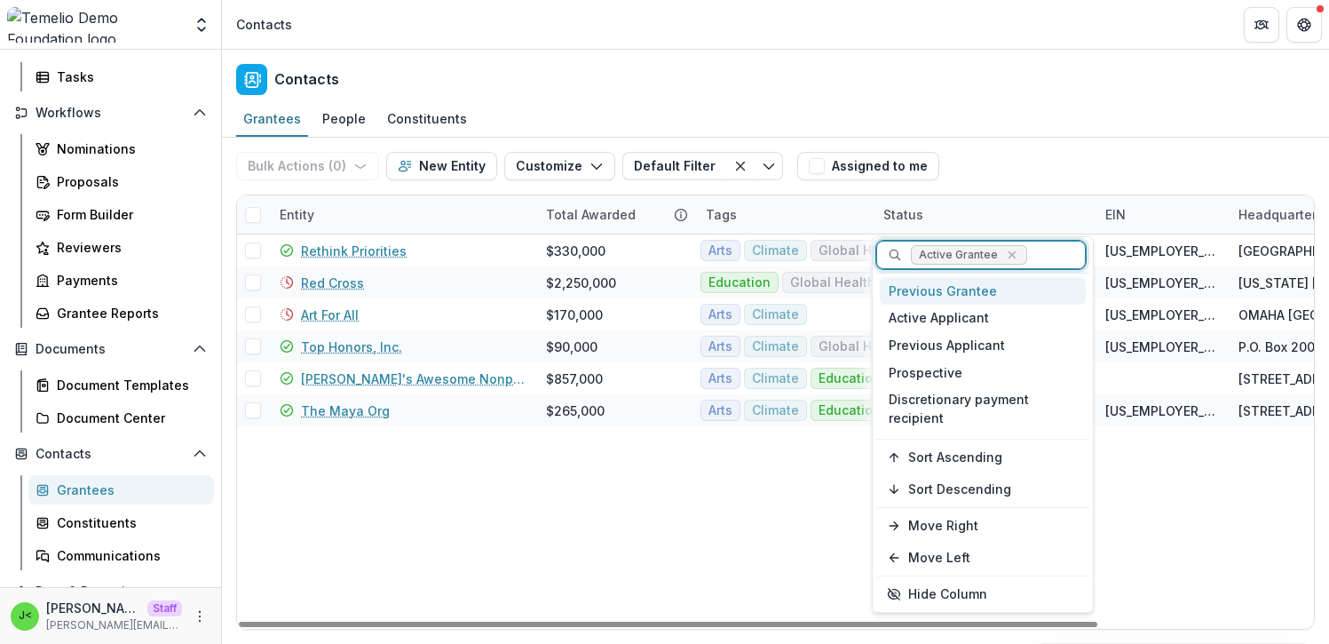
click at [1055, 160] on div "Bulk Actions ( 0 ) Send Email Create Proposals Create Tasks New Entity Customiz…" at bounding box center [775, 166] width 1079 height 57
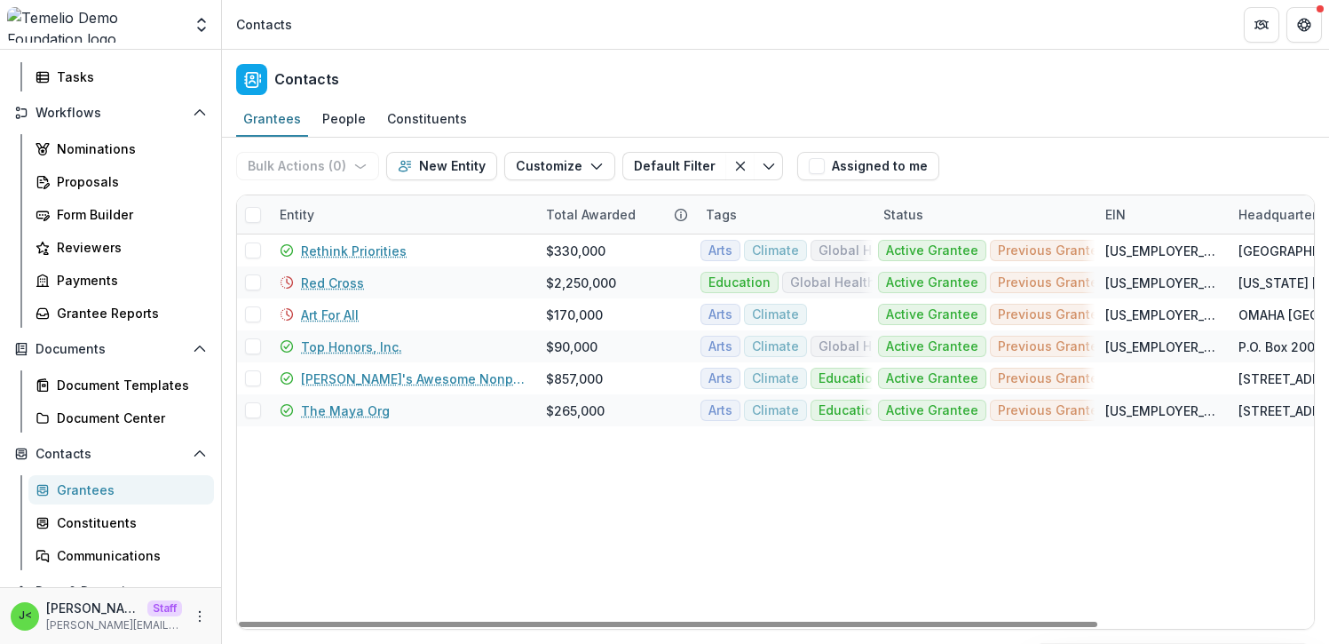
click at [250, 219] on span at bounding box center [253, 215] width 16 height 16
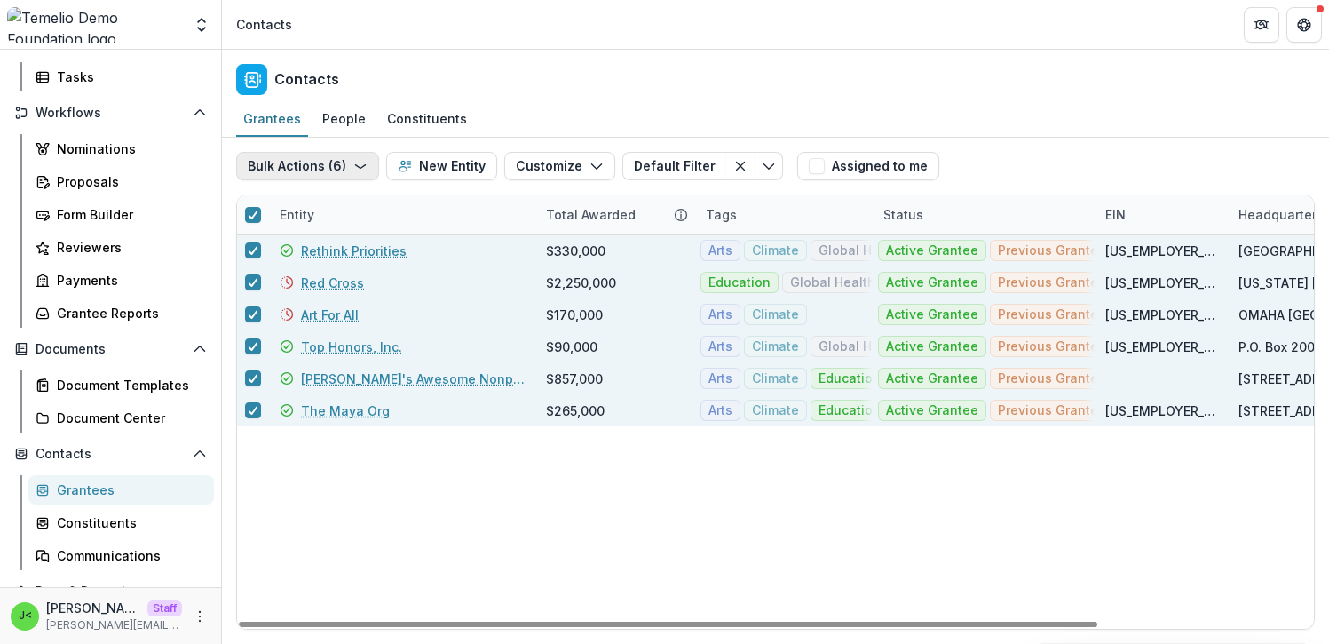
click at [353, 168] on icon "button" at bounding box center [360, 166] width 14 height 14
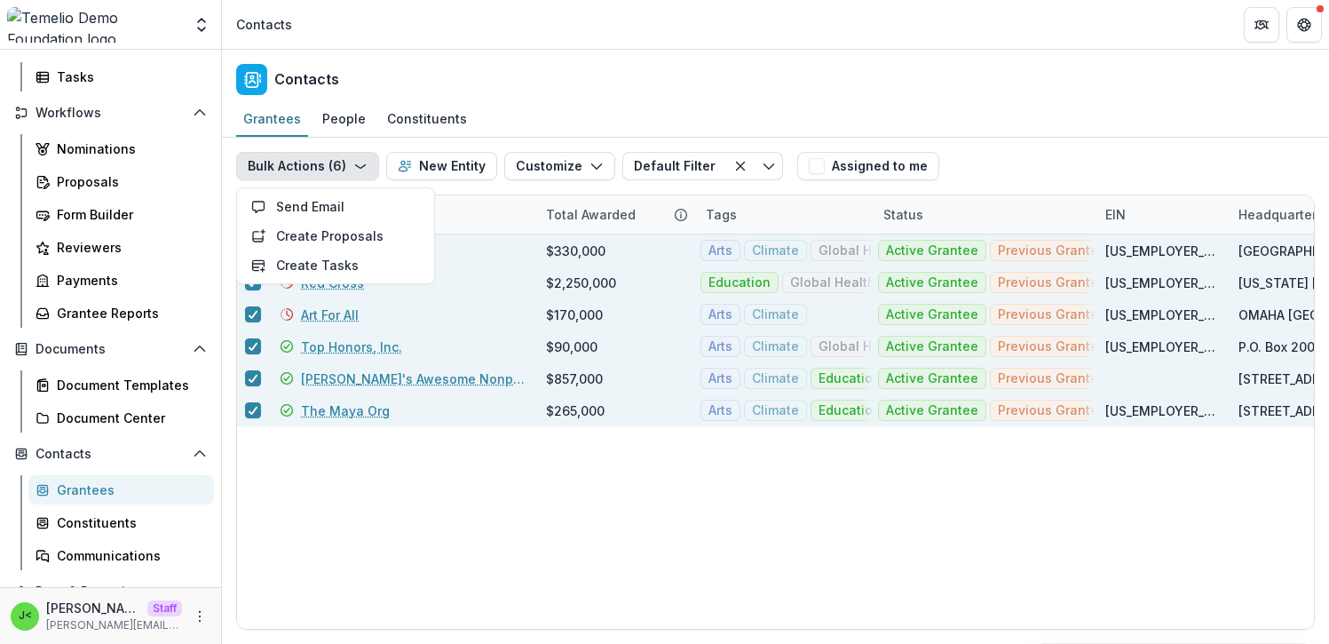
click at [357, 167] on polyline "button" at bounding box center [360, 167] width 10 height 4
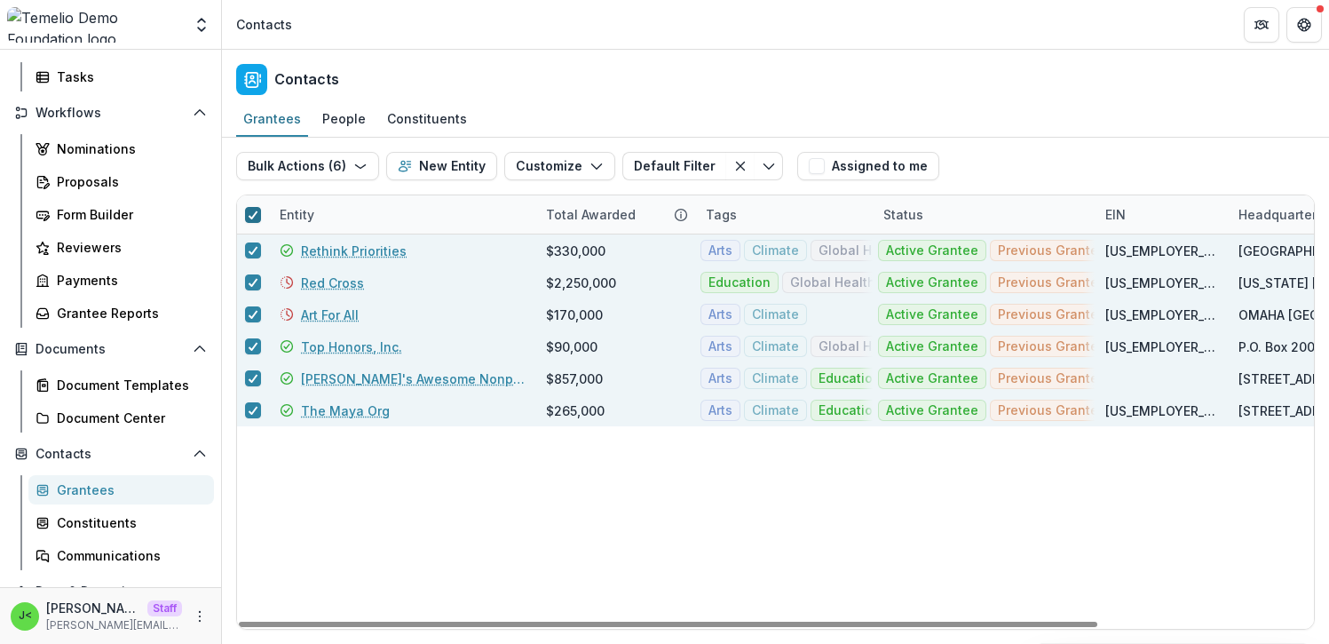
click at [252, 211] on icon at bounding box center [253, 214] width 11 height 9
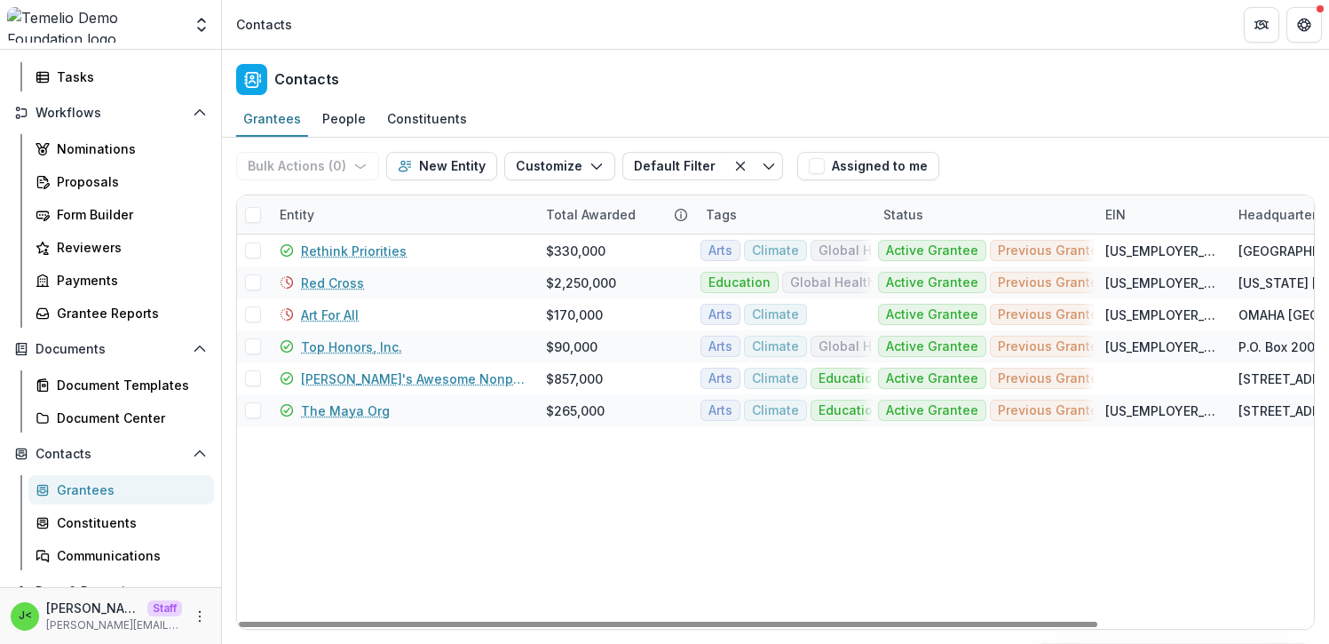
click at [779, 223] on div "Tags" at bounding box center [784, 214] width 178 height 38
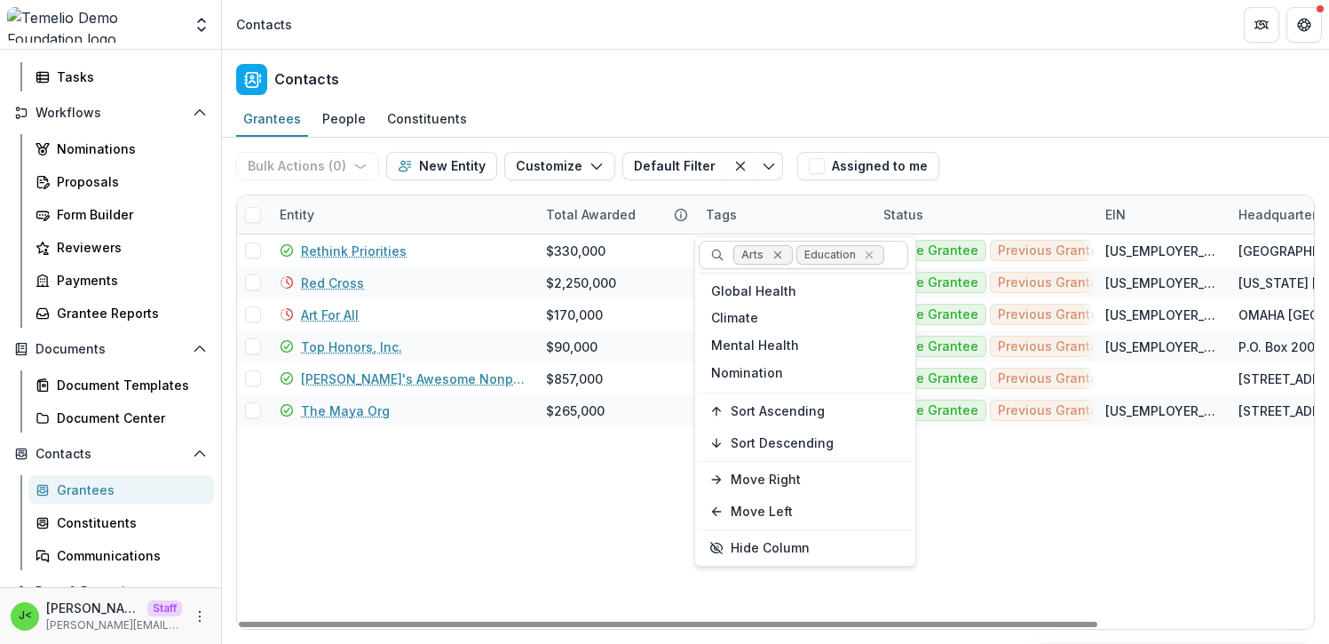
click at [777, 256] on icon "Remove Arts" at bounding box center [777, 255] width 8 height 8
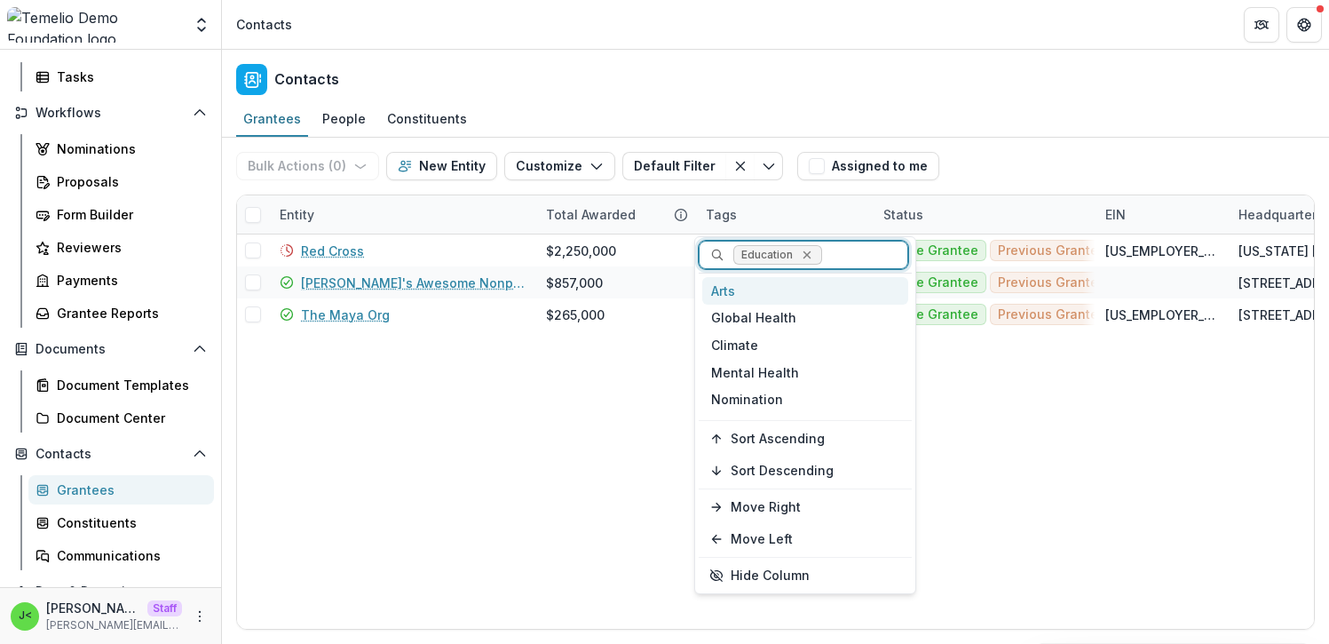
click at [810, 257] on icon "Remove Education" at bounding box center [807, 255] width 14 height 14
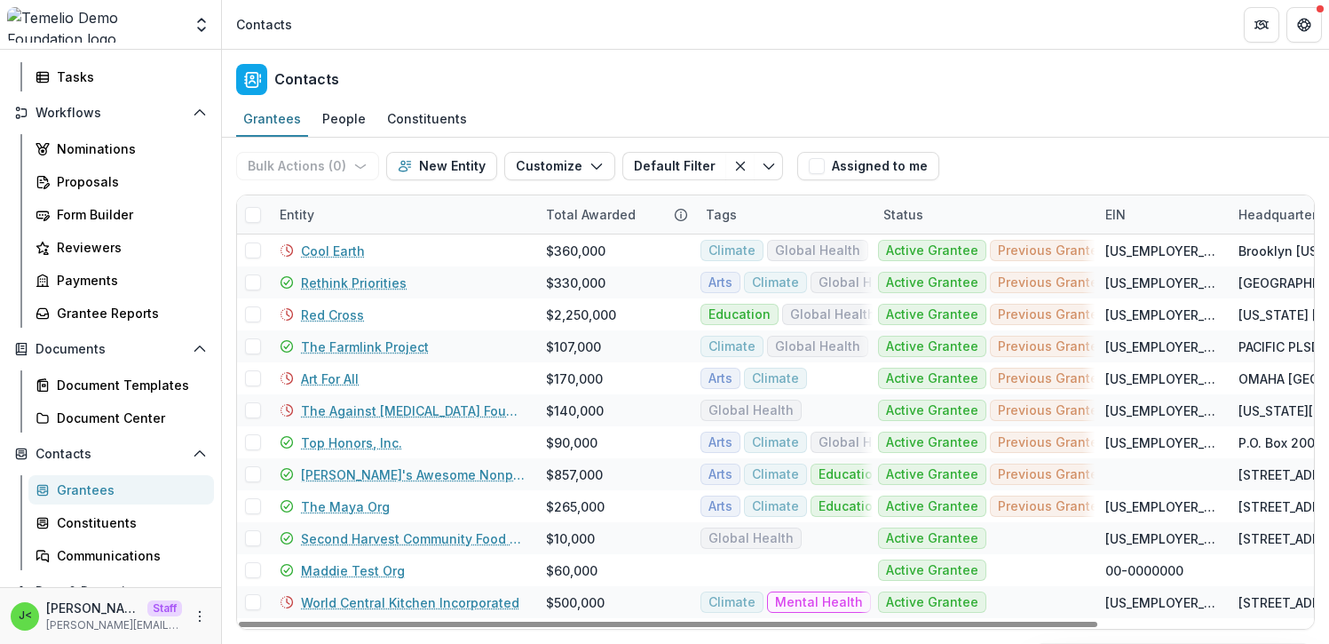
click at [961, 217] on div "Status" at bounding box center [984, 214] width 222 height 38
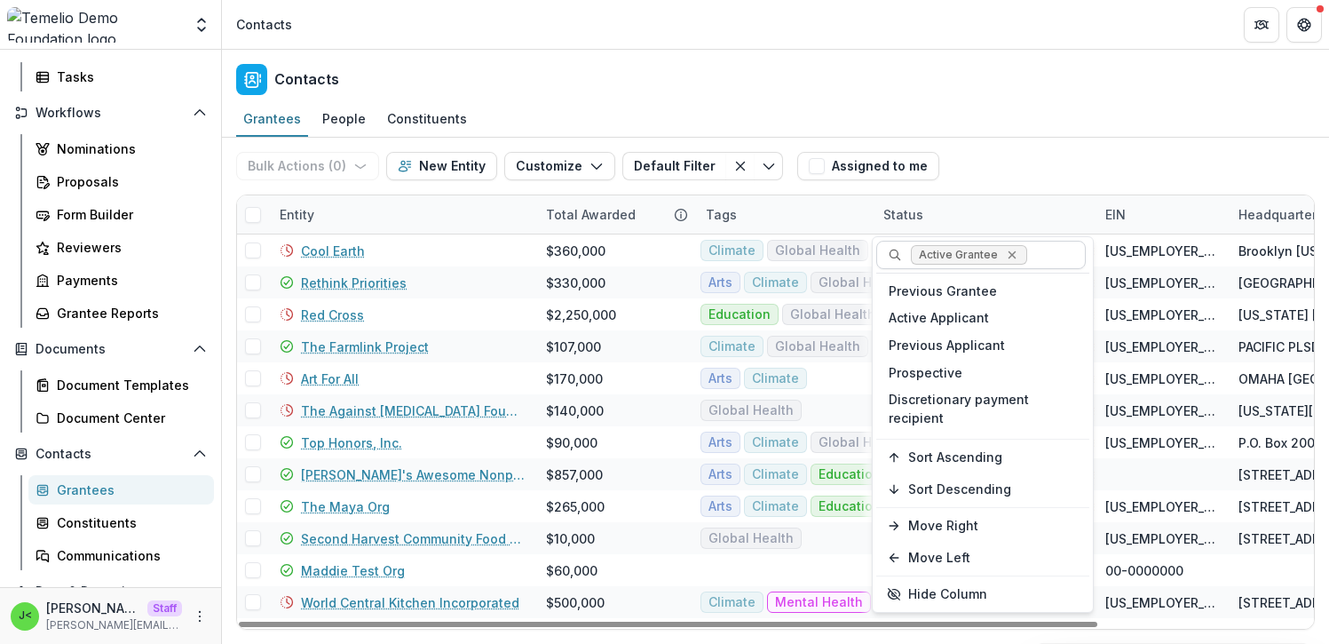
click at [1011, 257] on icon "Remove Active Grantee" at bounding box center [1012, 255] width 14 height 14
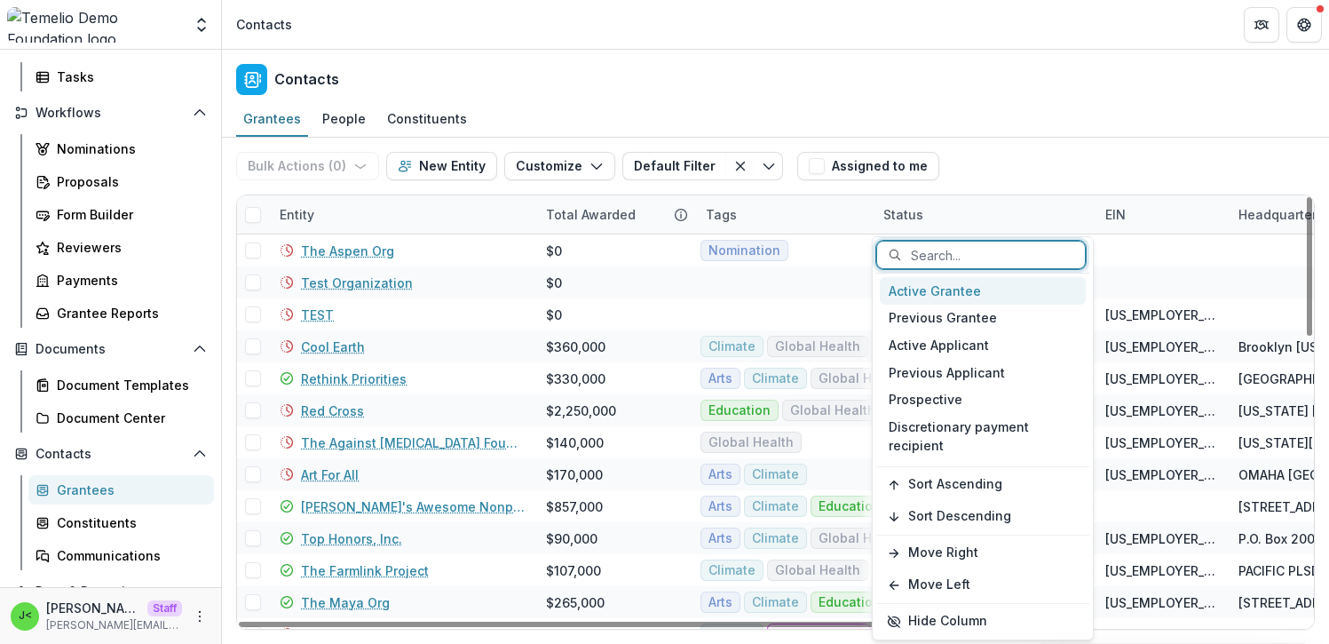
click at [1087, 135] on div "Grantees People Constituents" at bounding box center [775, 120] width 1107 height 36
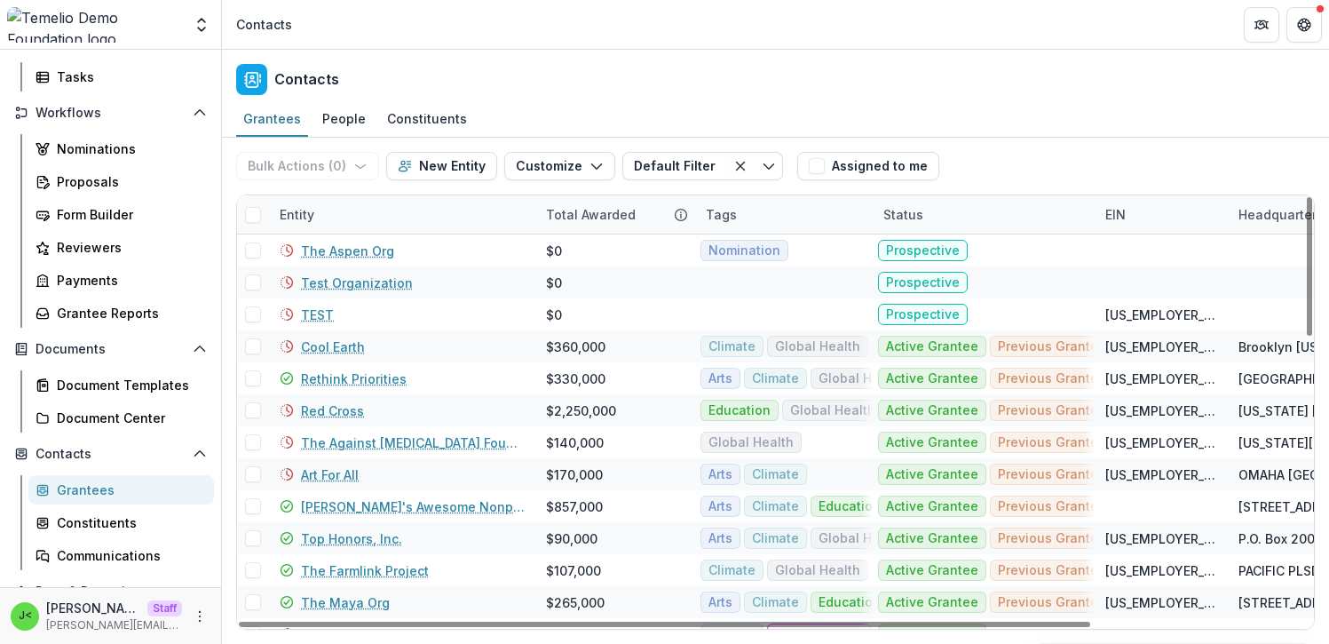
click at [337, 206] on div "Entity" at bounding box center [402, 214] width 266 height 38
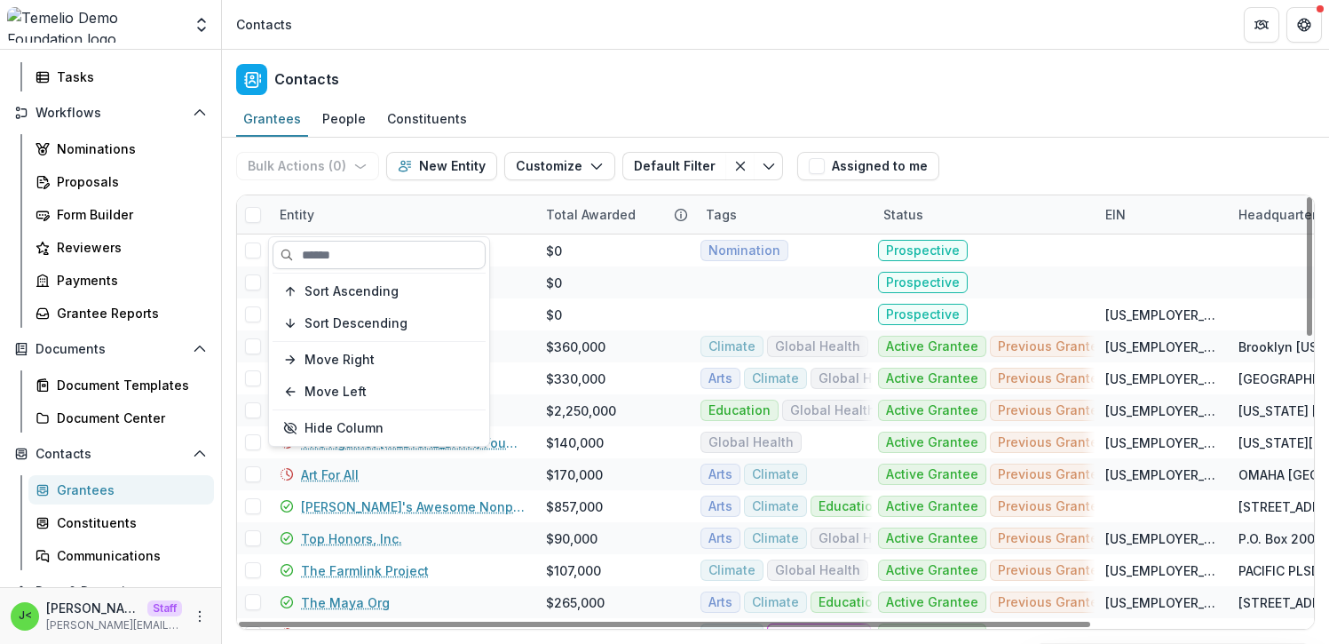
click at [350, 258] on input at bounding box center [379, 255] width 213 height 28
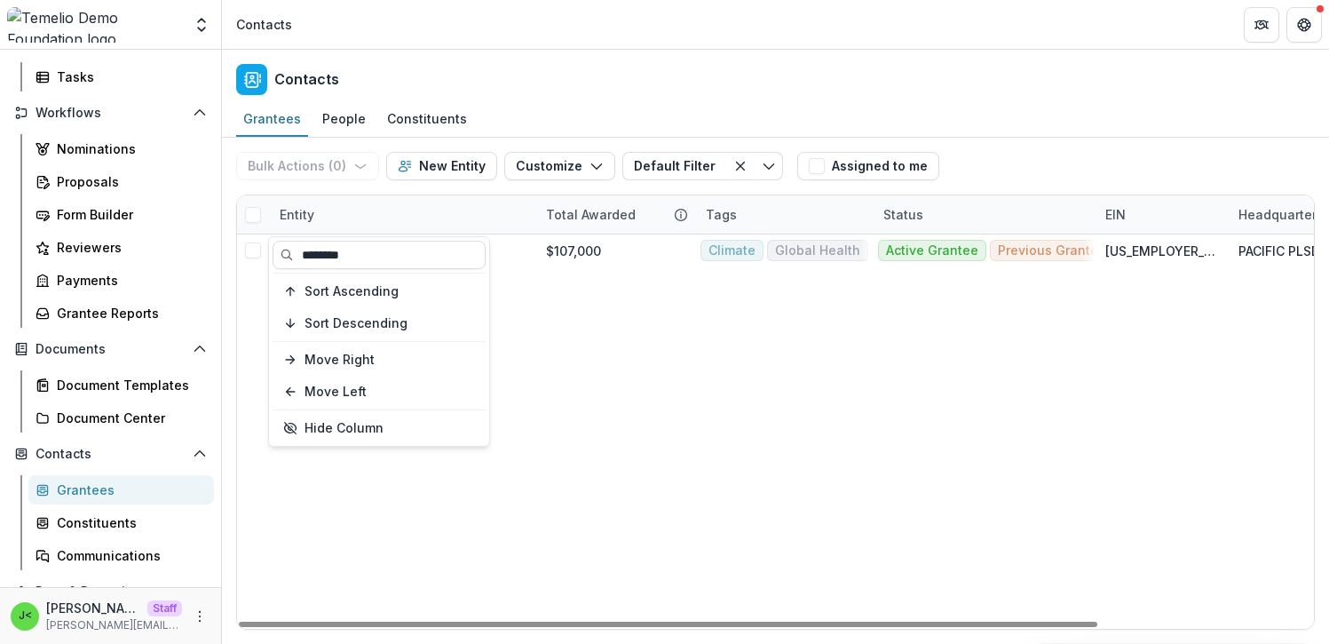
type input "********"
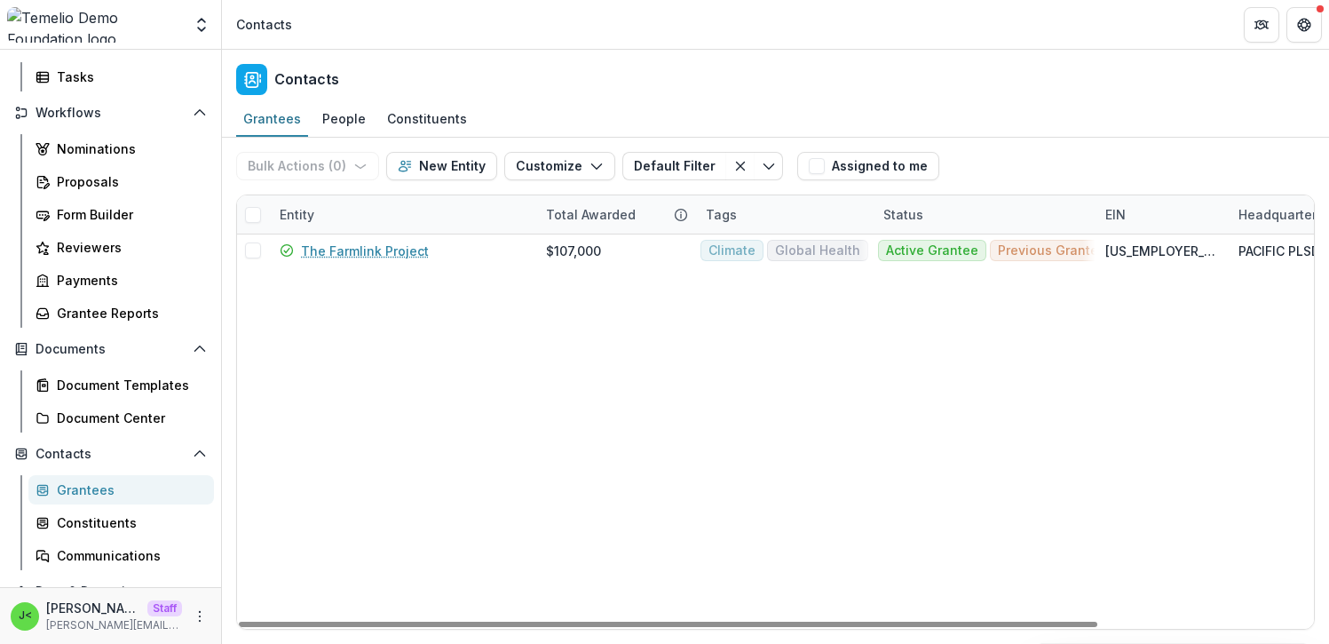
click at [1030, 150] on div "Bulk Actions ( 0 ) Send Email Create Proposals Create Tasks New Entity Customiz…" at bounding box center [775, 166] width 1079 height 57
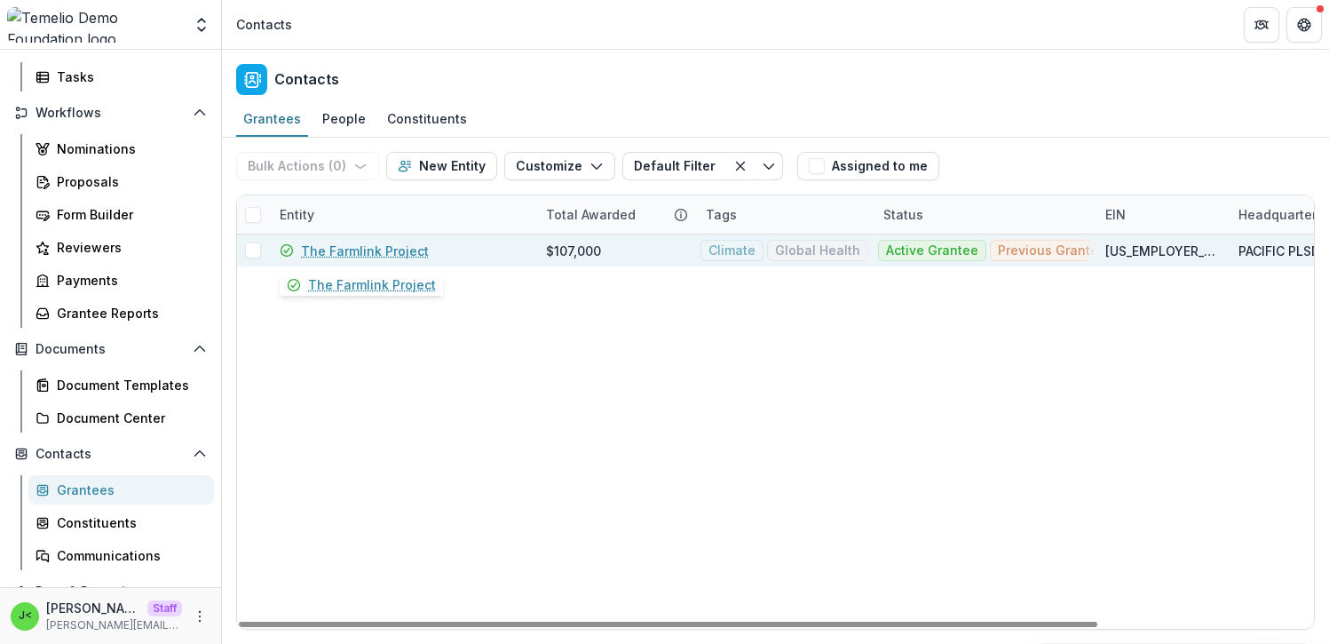
click at [365, 251] on link "The Farmlink Project" at bounding box center [365, 251] width 128 height 19
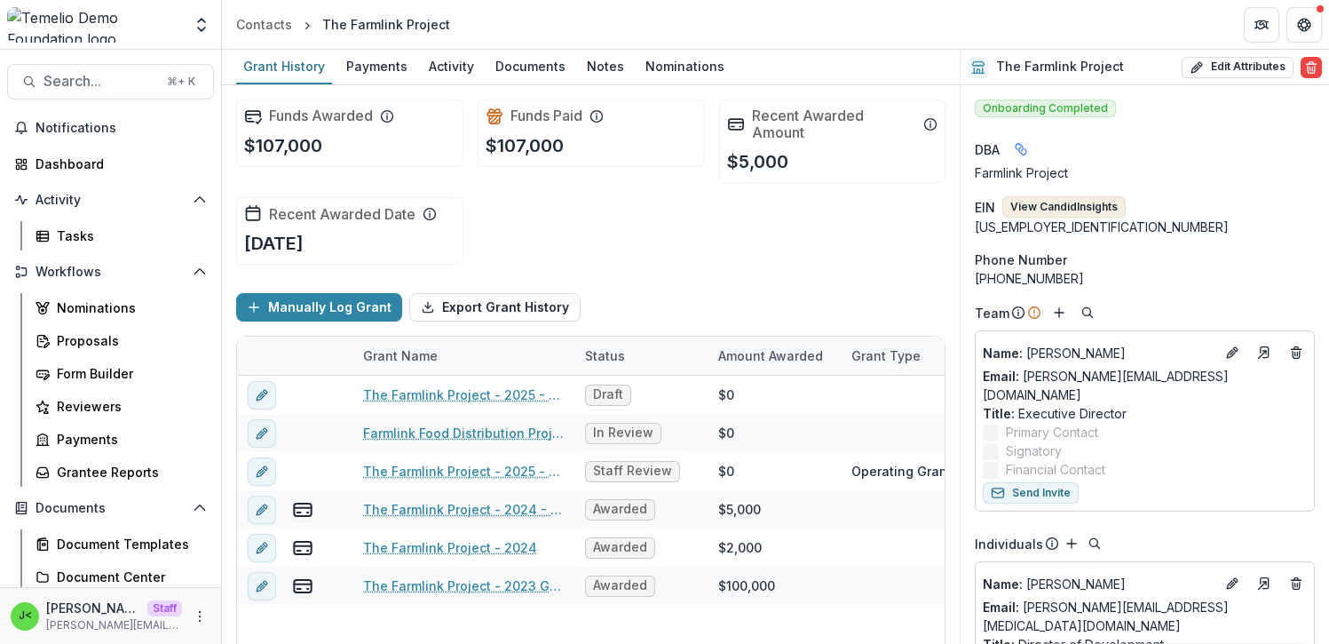
click at [1061, 209] on button "View Candid Insights" at bounding box center [1064, 206] width 123 height 21
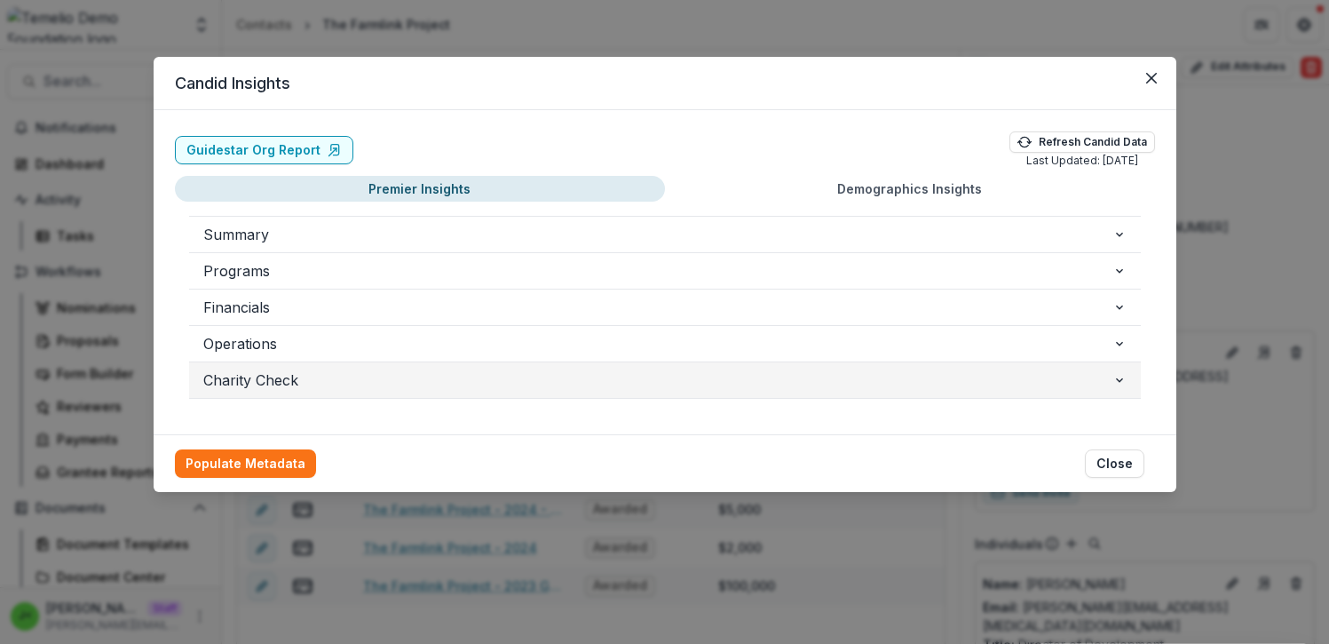
click at [331, 385] on span "Charity Check" at bounding box center [657, 379] width 909 height 21
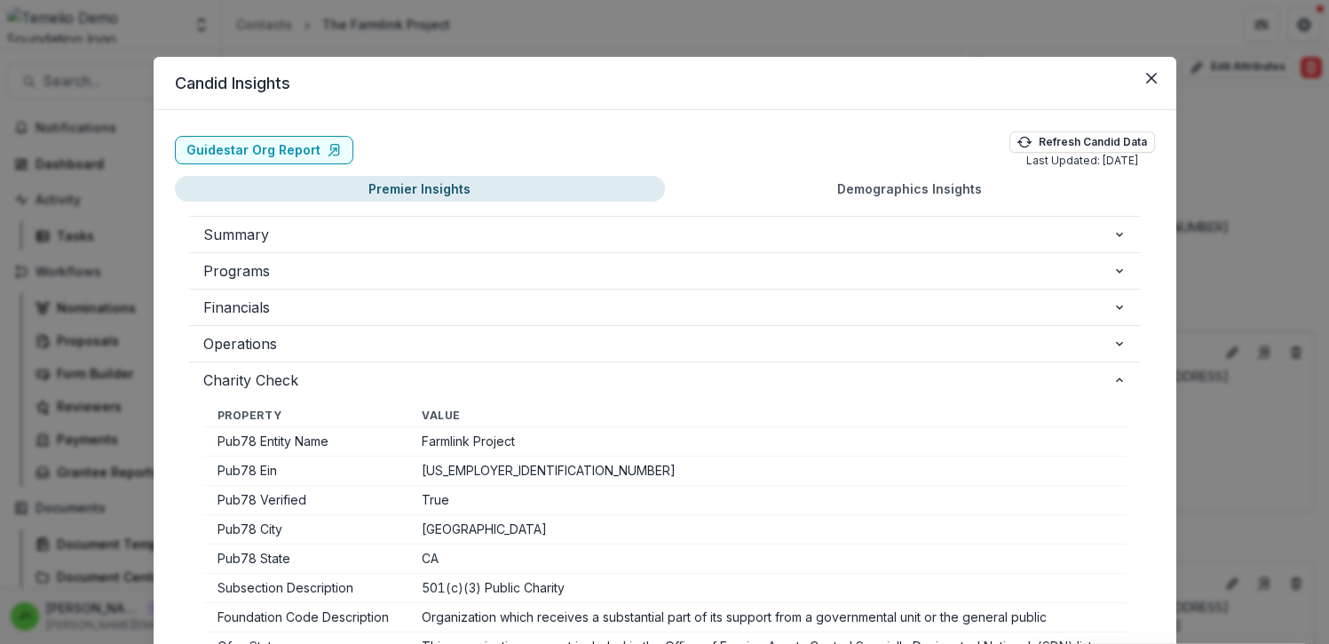
scroll to position [11, 0]
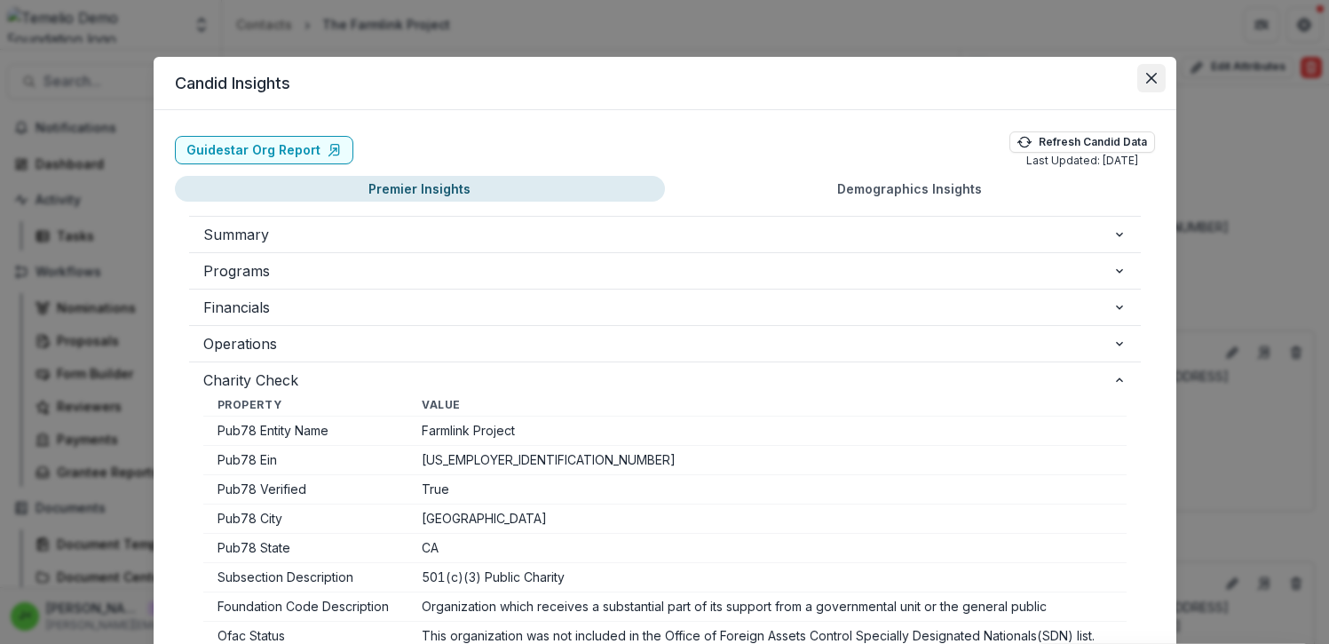
click at [1152, 83] on button "Close" at bounding box center [1151, 78] width 28 height 28
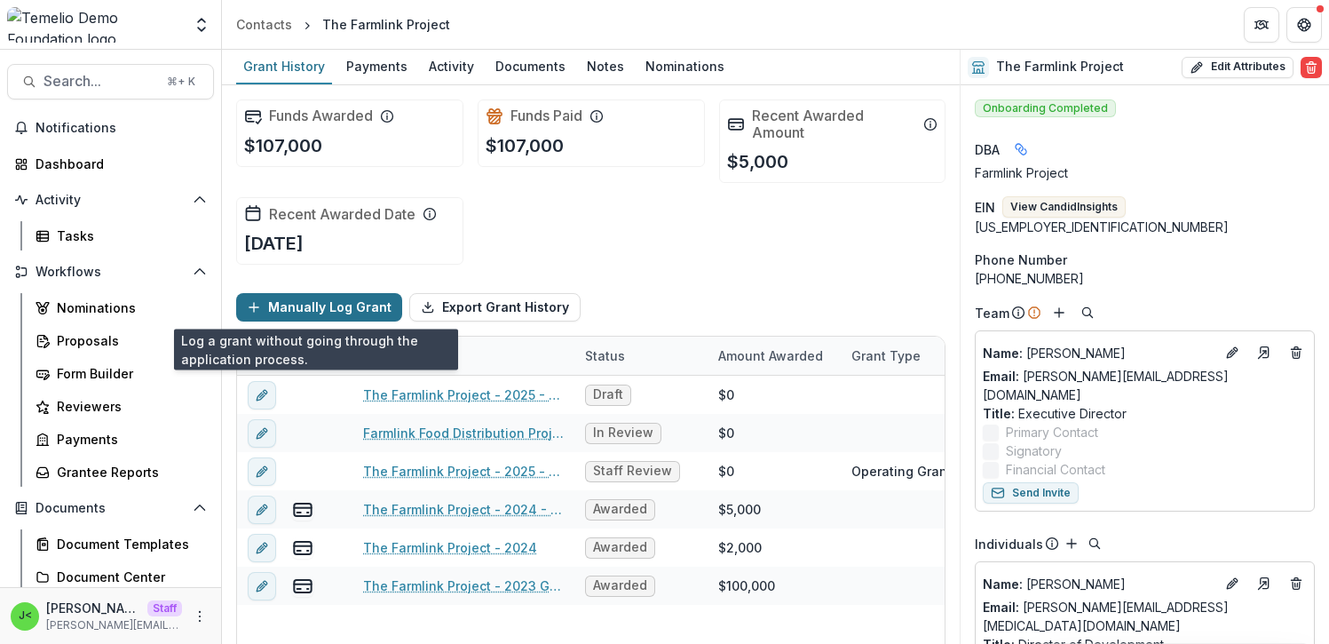
click at [302, 312] on button "Manually Log Grant" at bounding box center [319, 307] width 166 height 28
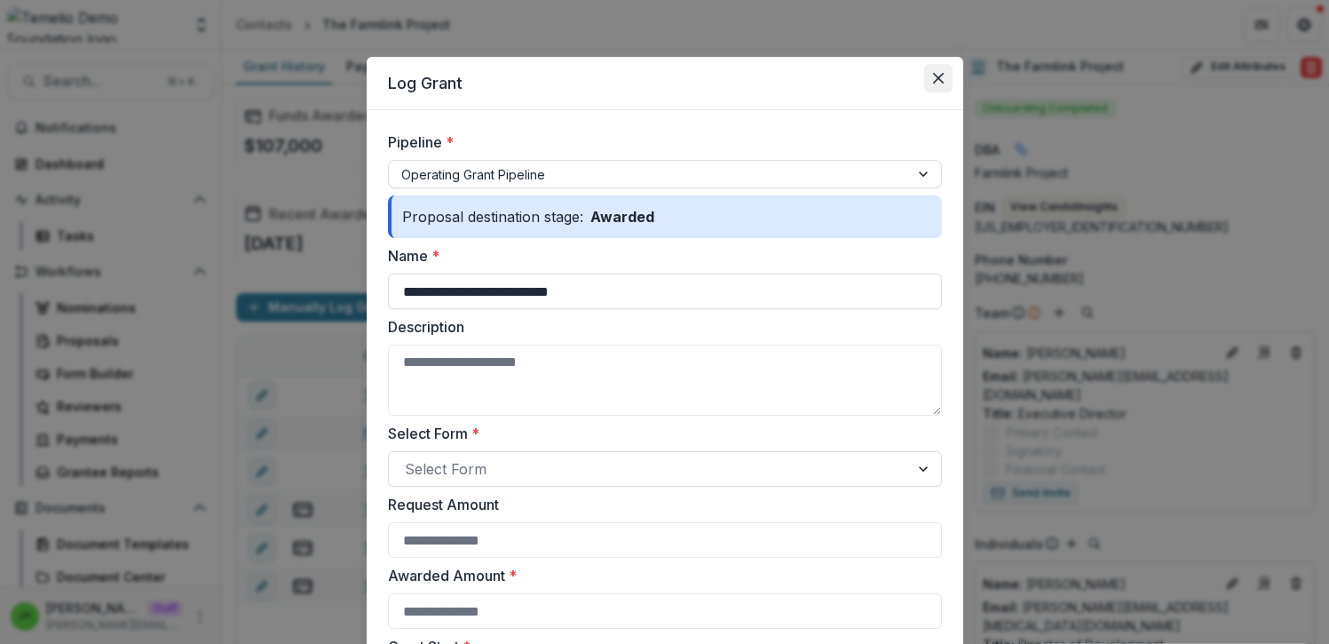
click at [933, 75] on icon "Close" at bounding box center [937, 78] width 11 height 11
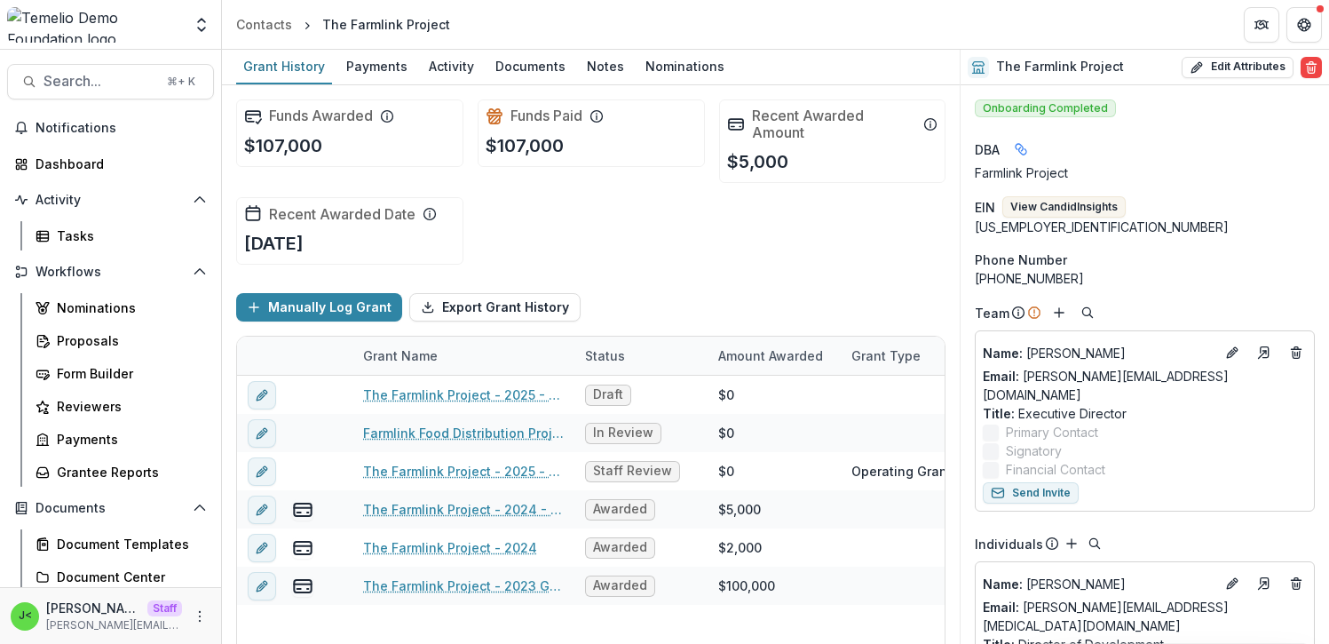
click at [642, 222] on div "Funds Awarded $107,000 Funds Paid $107,000 Recent Awarded Amount $5,000 Recent …" at bounding box center [590, 182] width 709 height 194
click at [369, 67] on div "Payments" at bounding box center [376, 66] width 75 height 26
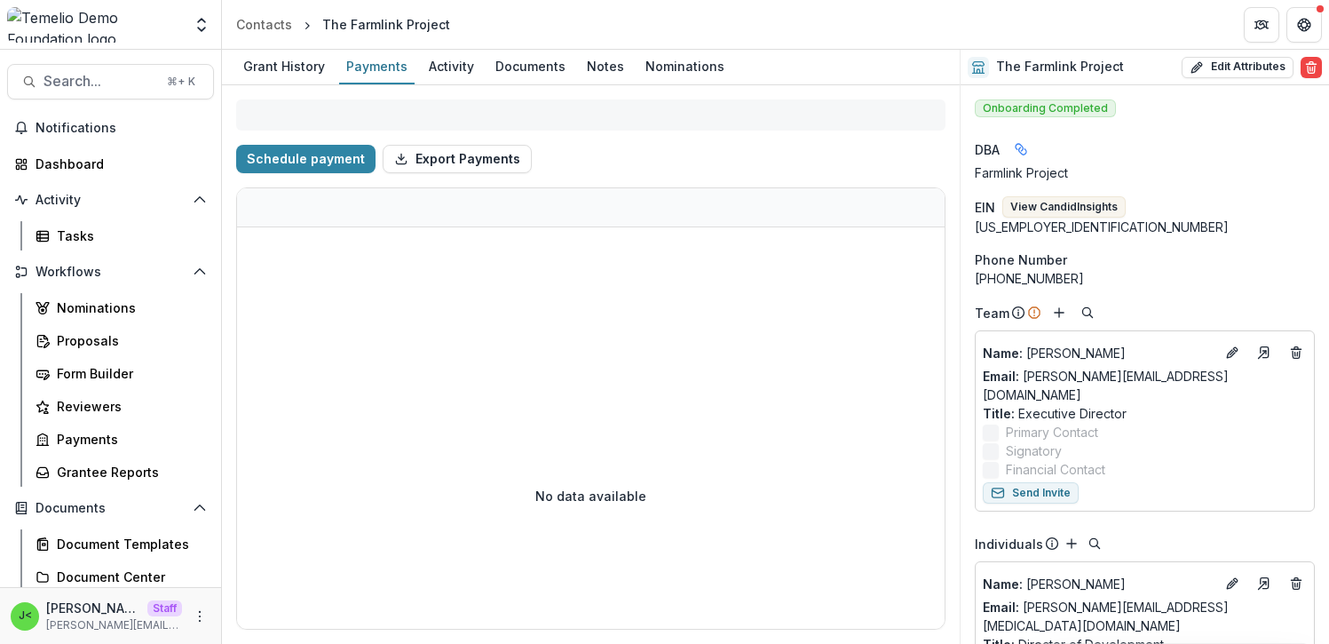
select select "****"
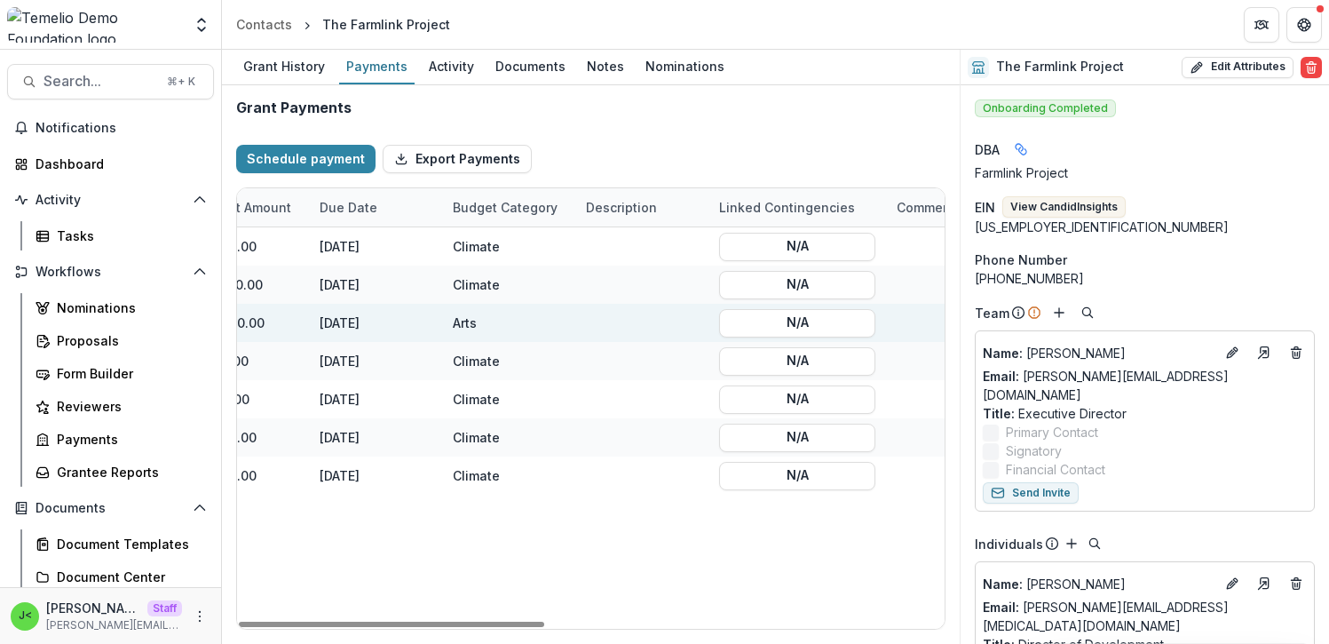
scroll to position [0, 583]
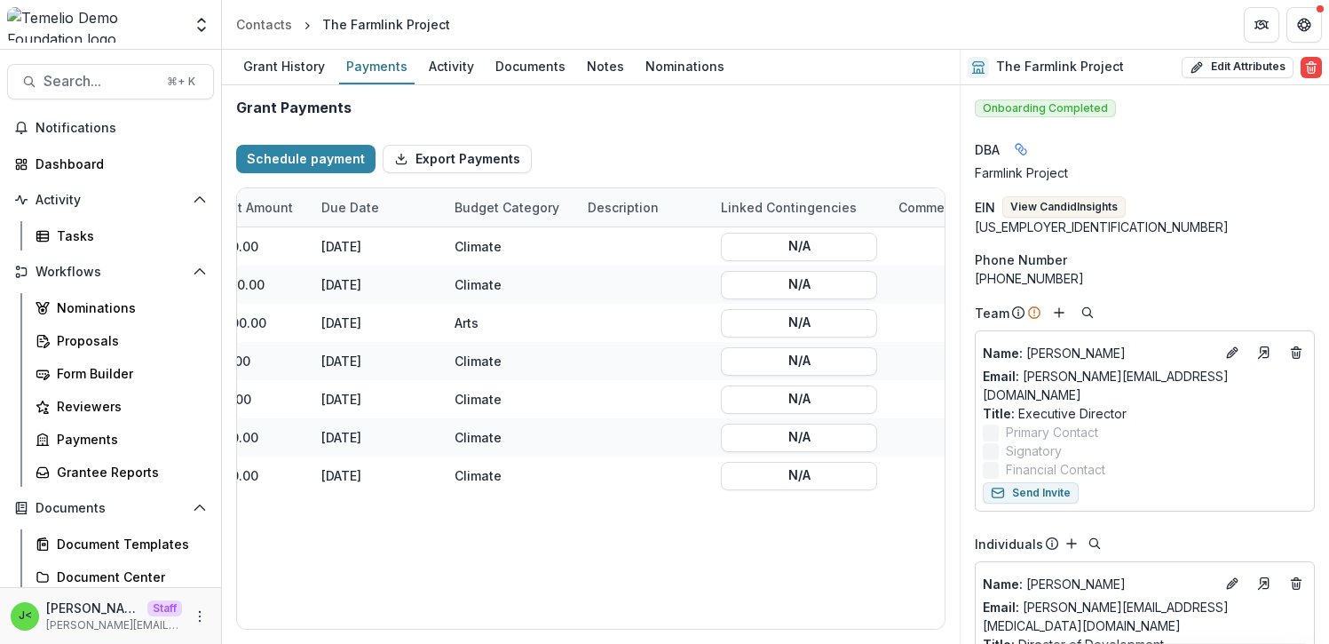
select select "****"
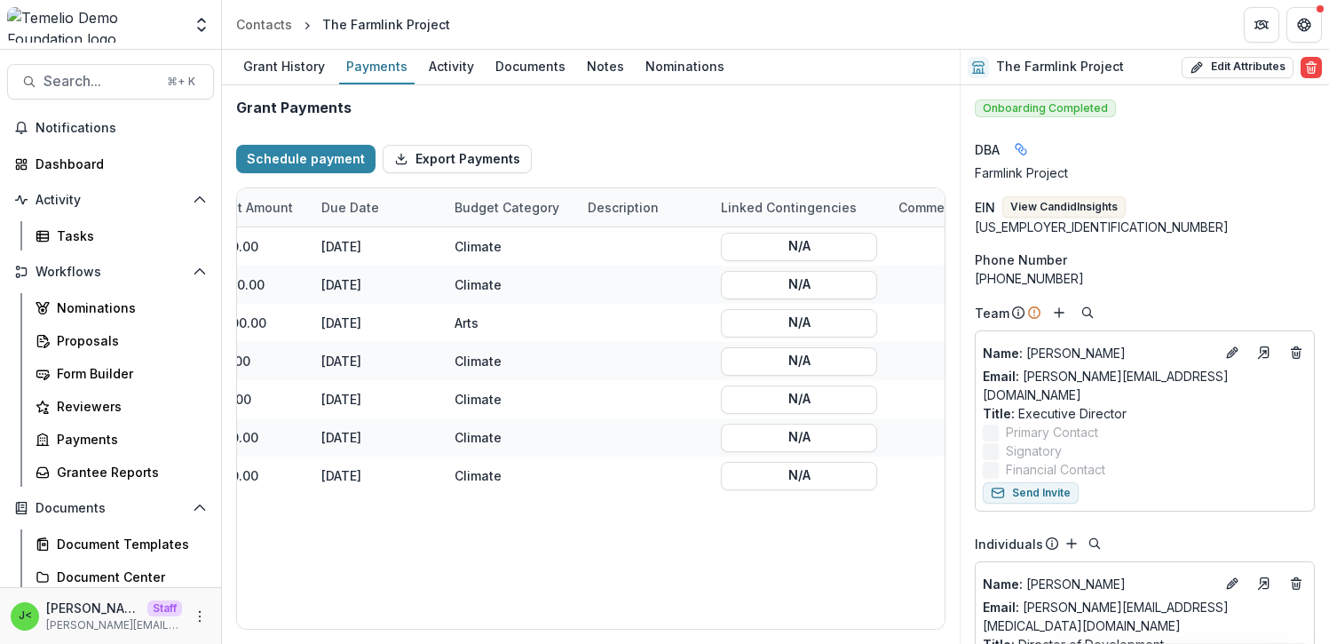
select select "****"
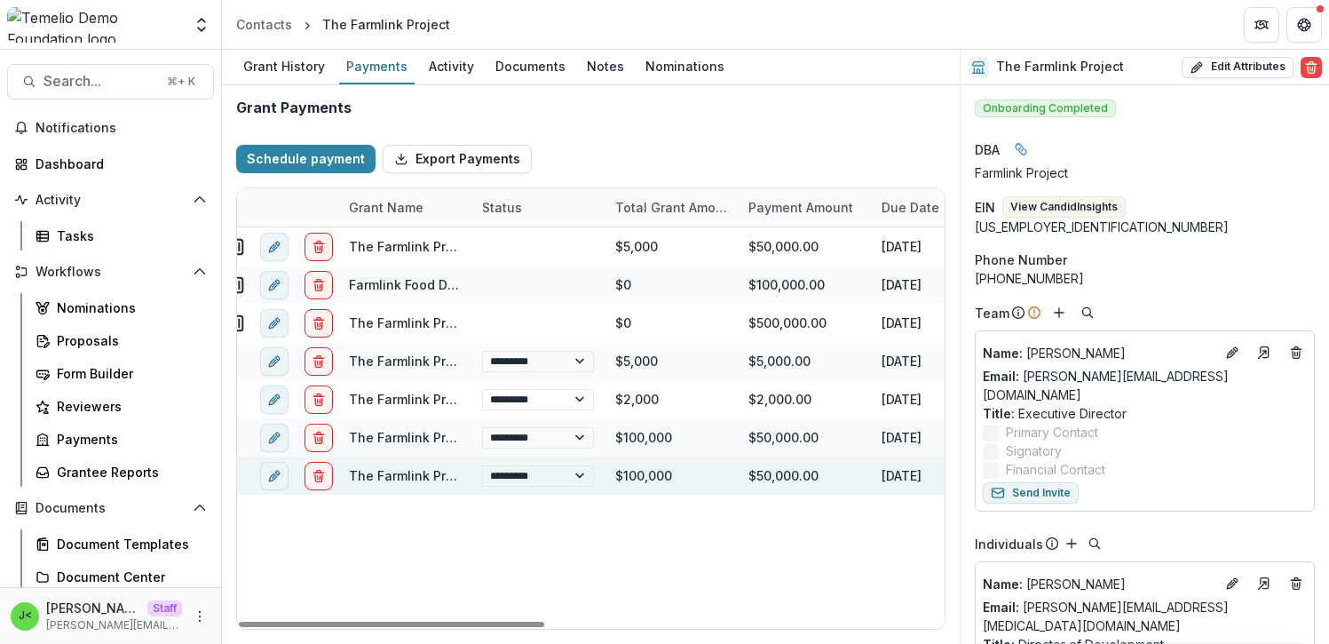
scroll to position [0, 0]
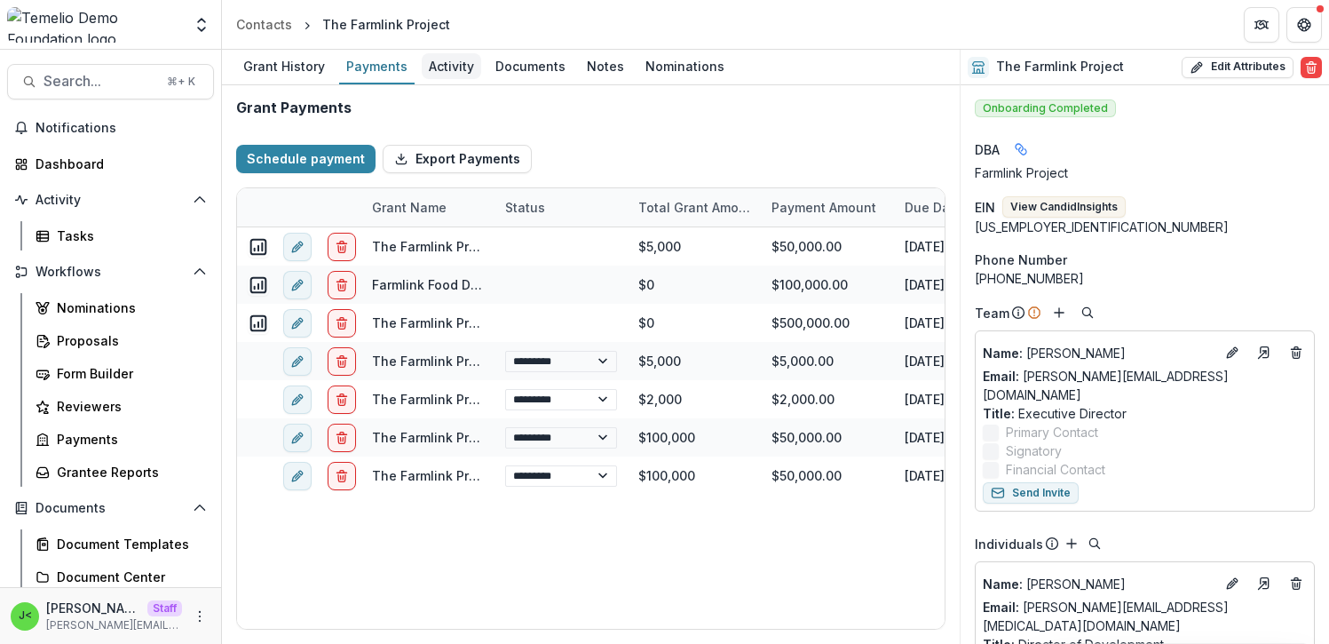
click at [452, 66] on div "Activity" at bounding box center [451, 66] width 59 height 26
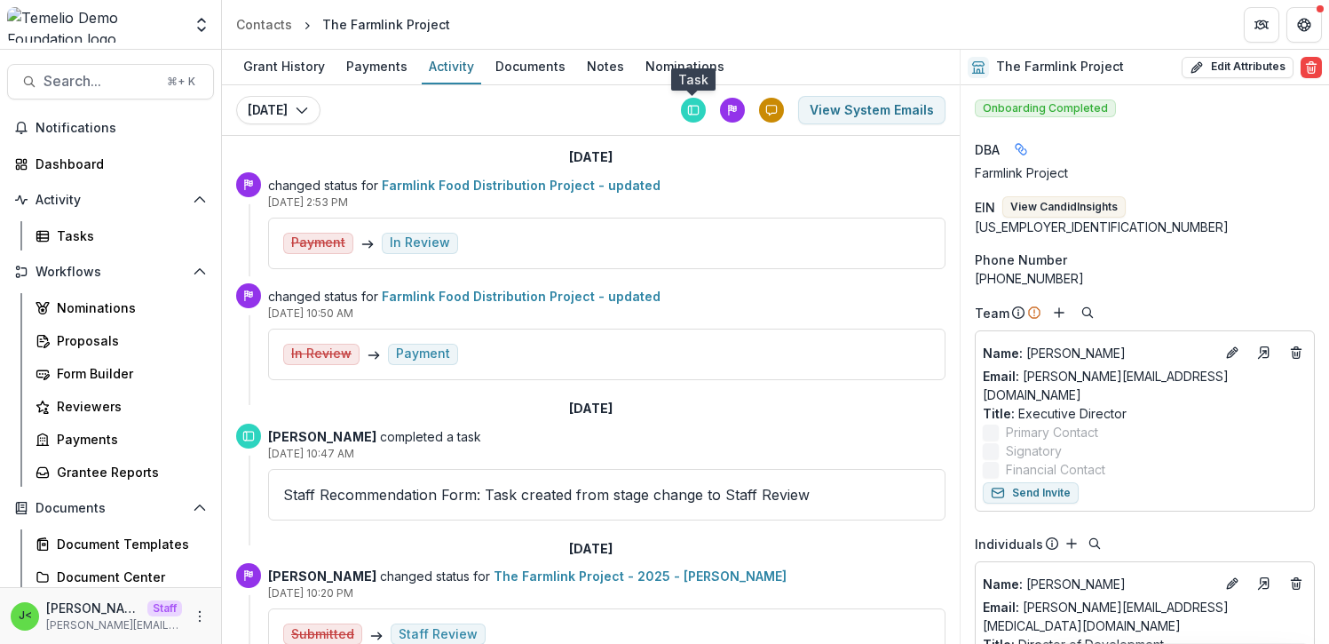
click at [691, 112] on rect at bounding box center [691, 110] width 4 height 9
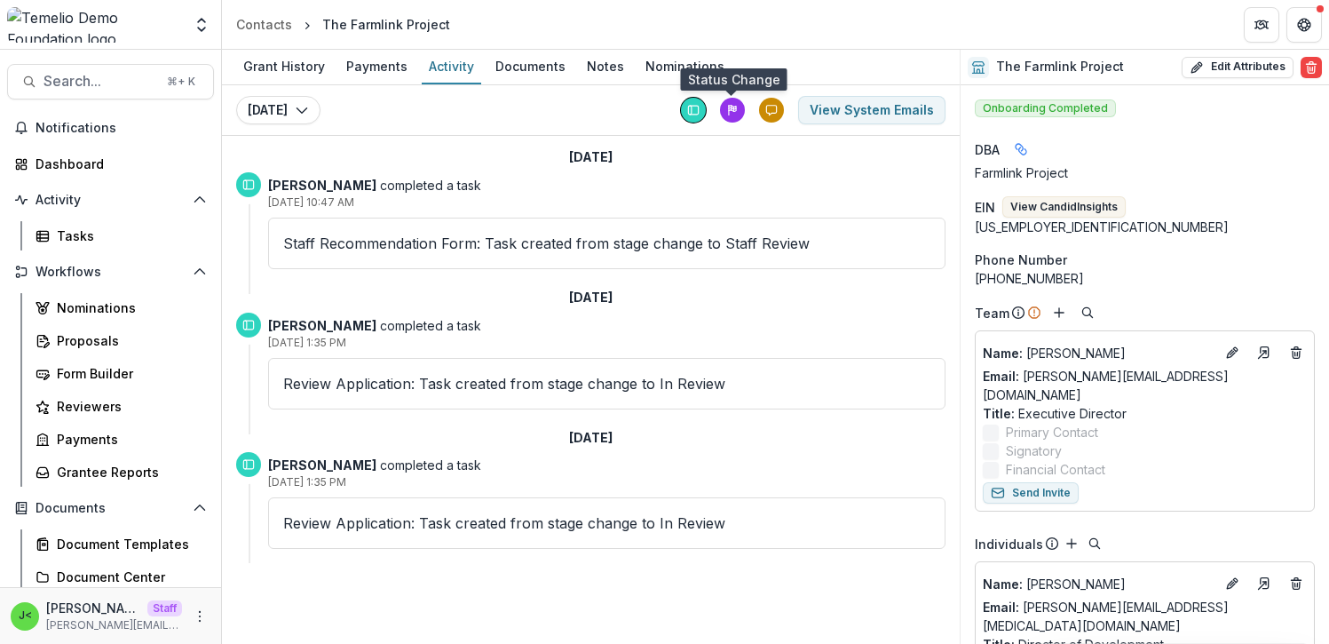
click at [736, 111] on icon at bounding box center [732, 110] width 12 height 12
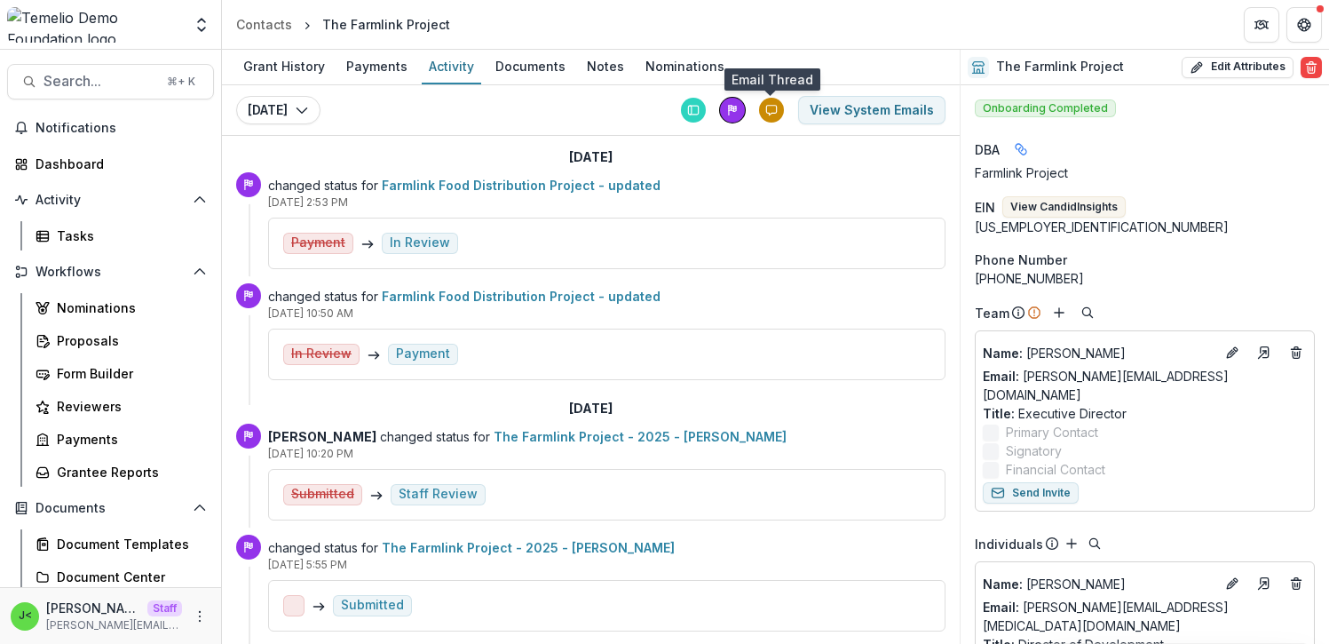
click at [770, 112] on icon at bounding box center [771, 110] width 12 height 12
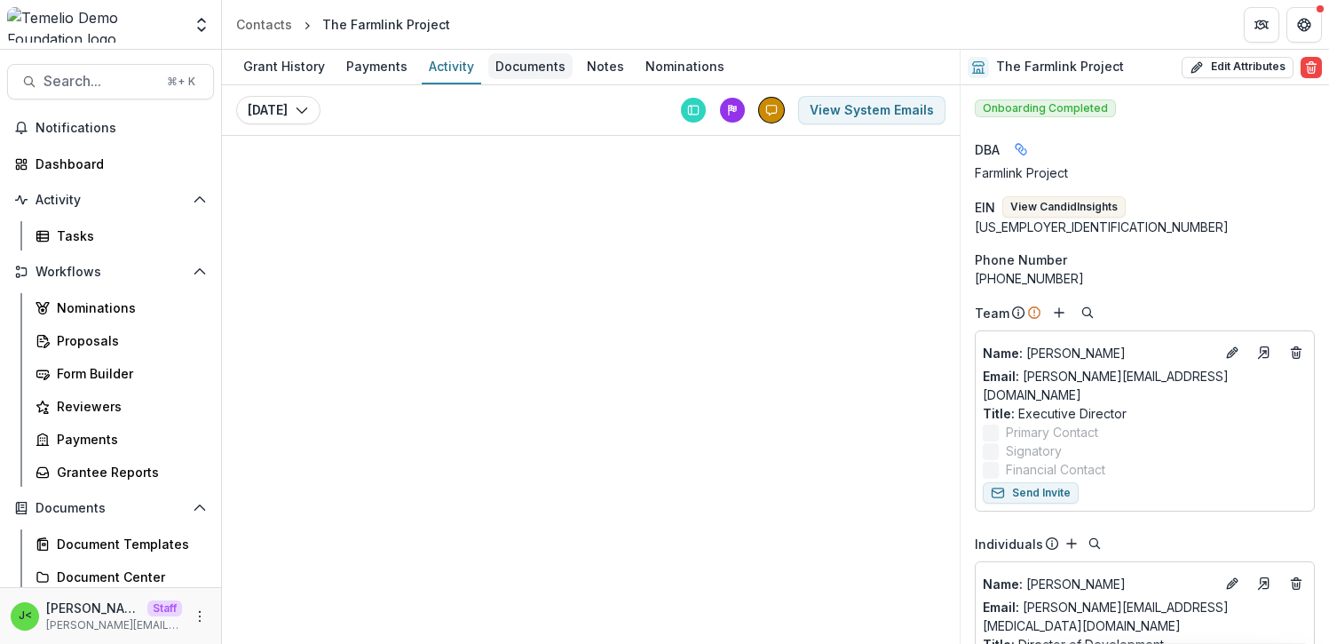
click at [521, 73] on div "Documents" at bounding box center [530, 66] width 84 height 26
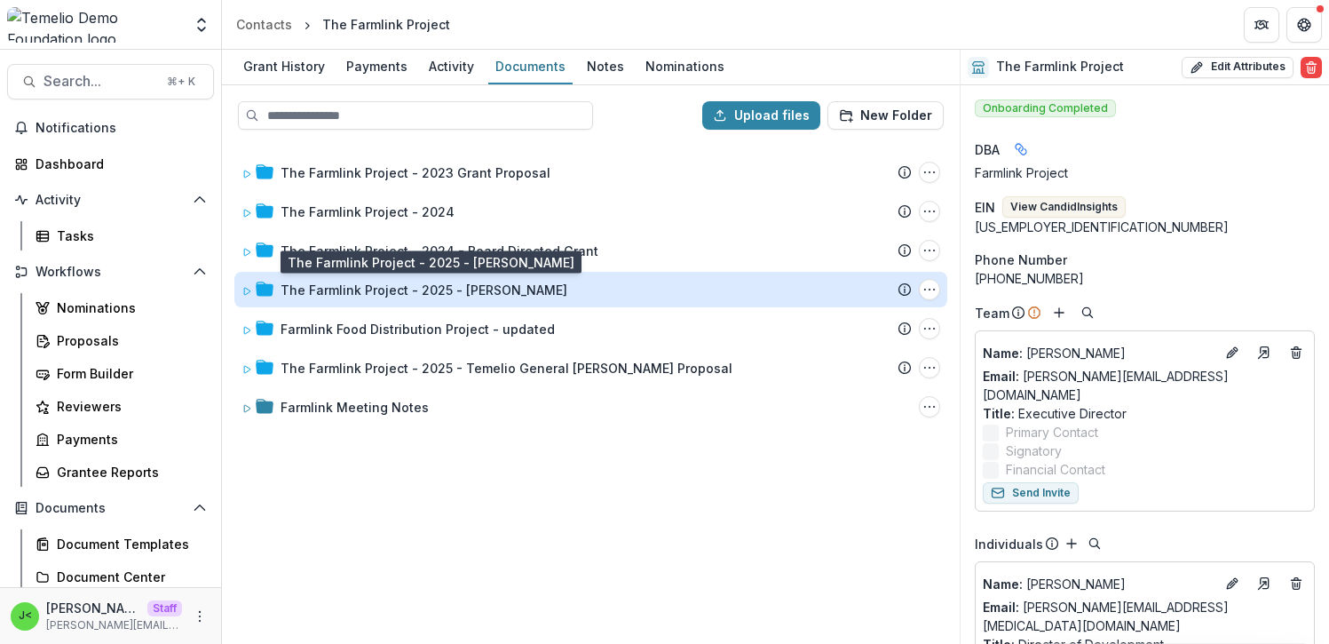
click at [404, 289] on div "The Farmlink Project - 2025 - [PERSON_NAME]" at bounding box center [424, 290] width 287 height 19
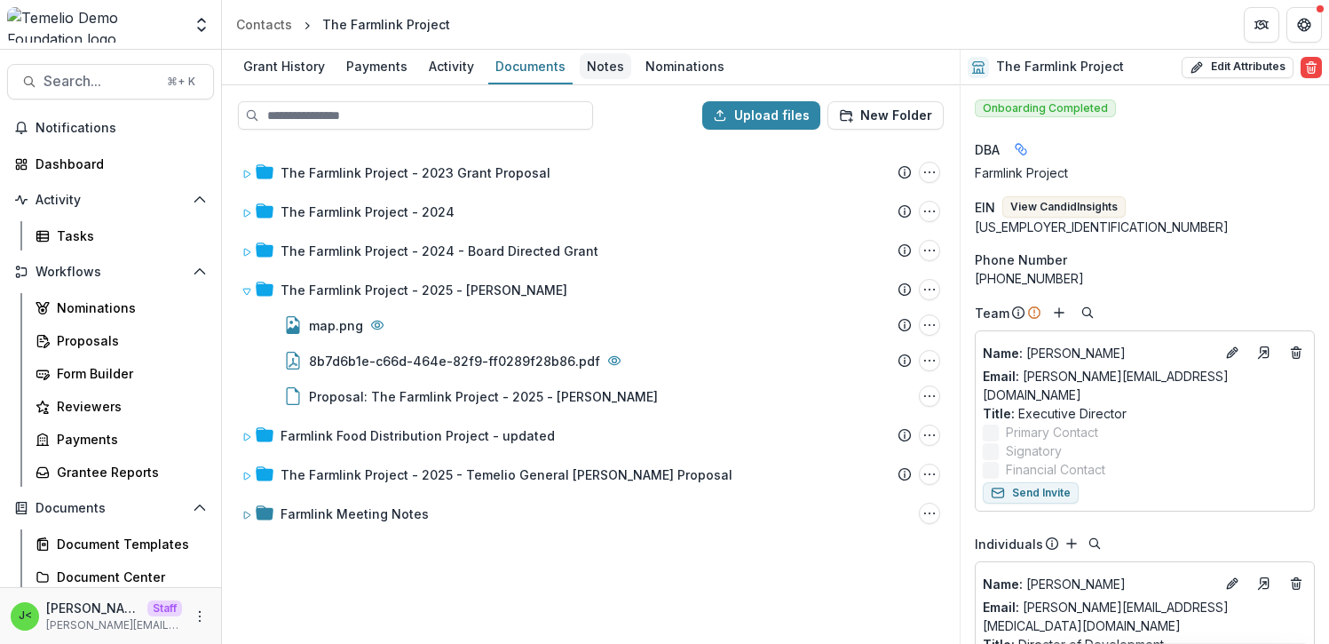
click at [596, 65] on div "Notes" at bounding box center [606, 66] width 52 height 26
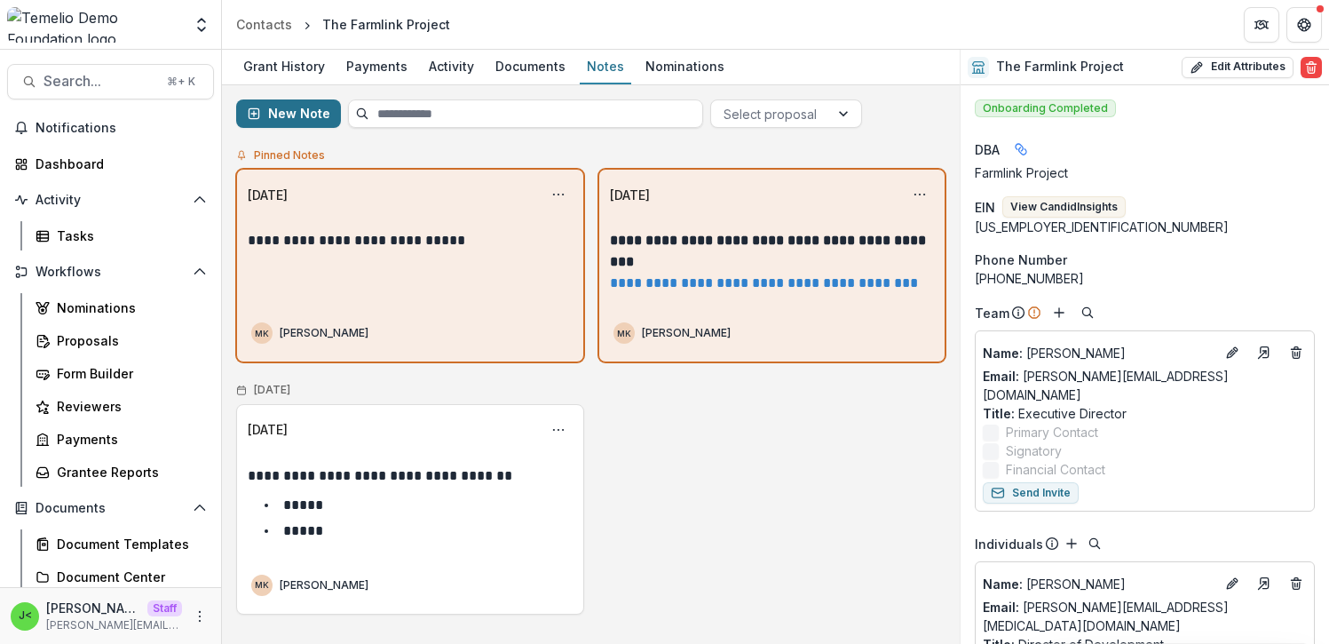
click at [289, 114] on button "New Note" at bounding box center [288, 113] width 105 height 28
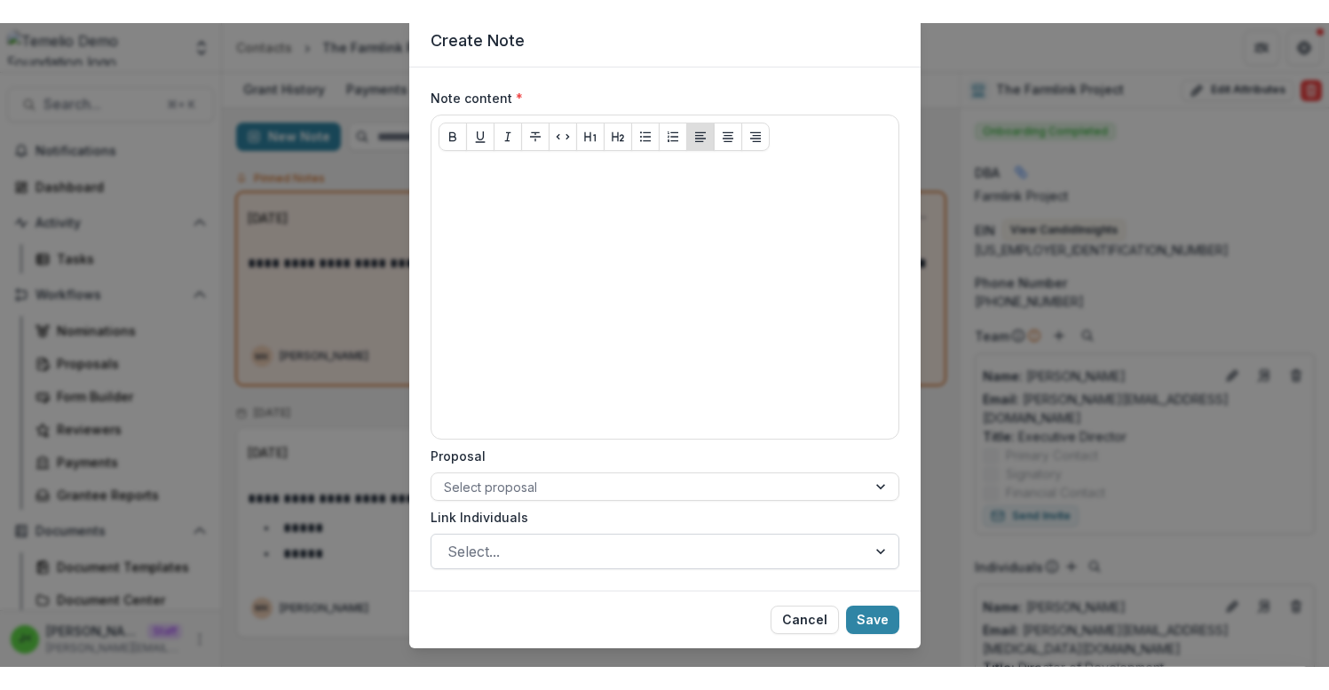
scroll to position [59, 0]
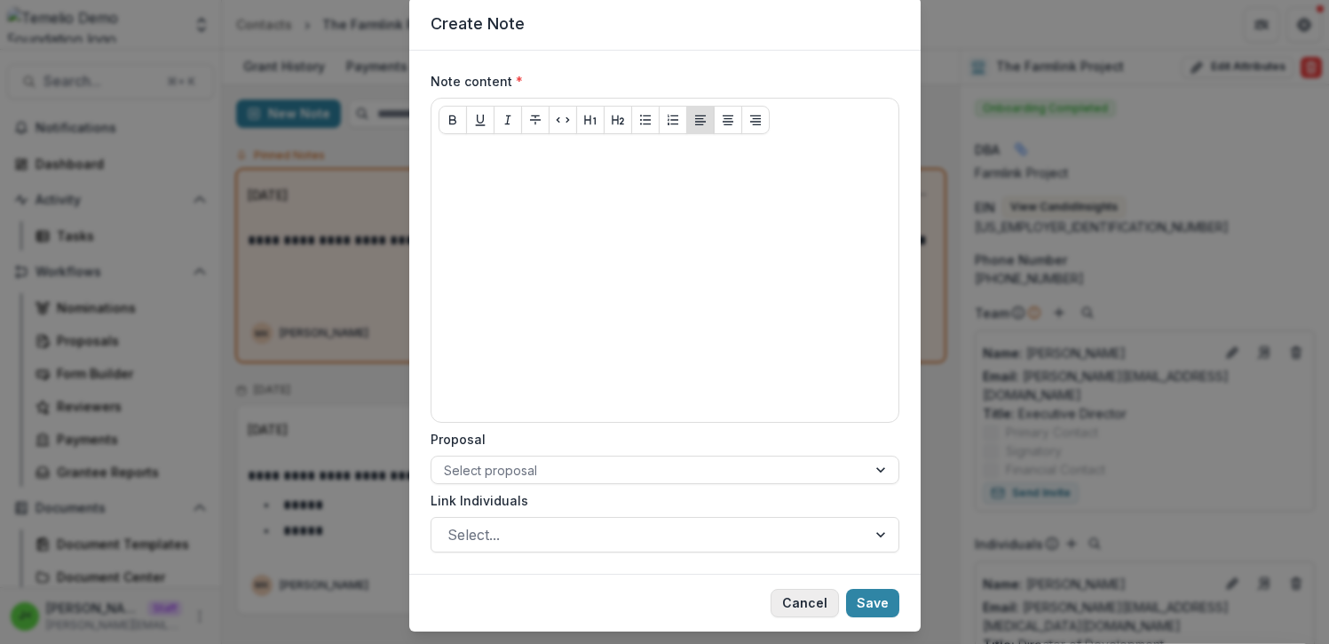
click at [811, 606] on button "Cancel" at bounding box center [805, 603] width 68 height 28
